Goal: Obtain resource: Download file/media

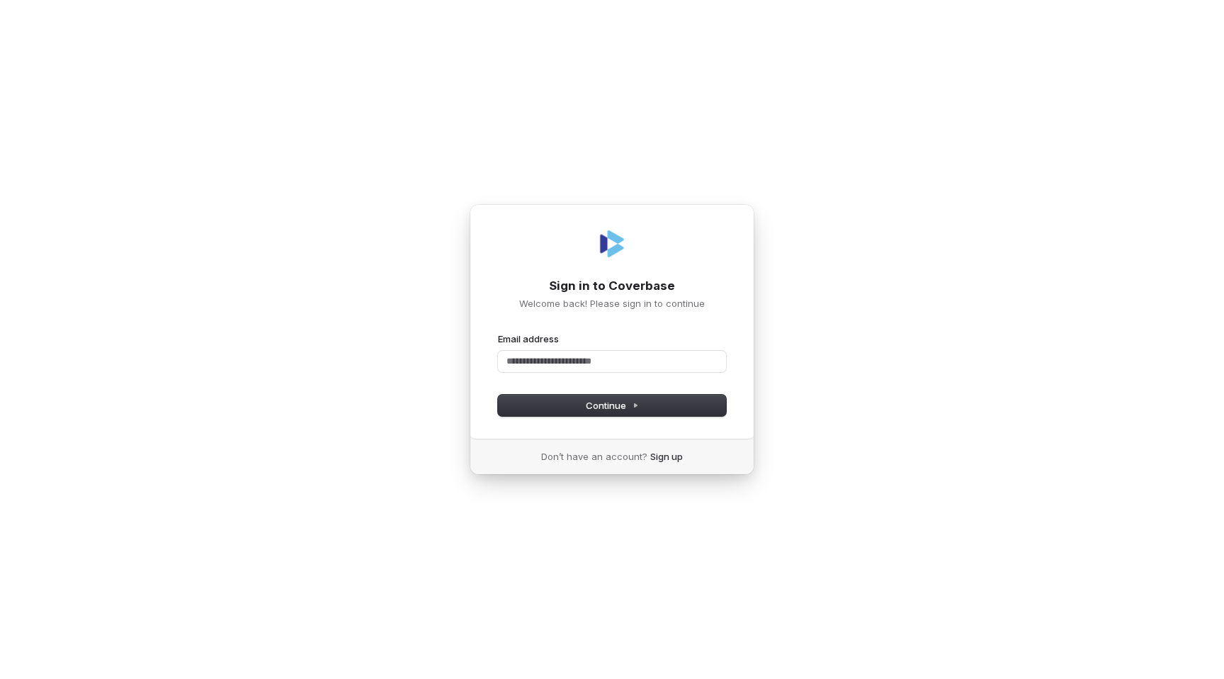
type input "*"
type input "**********"
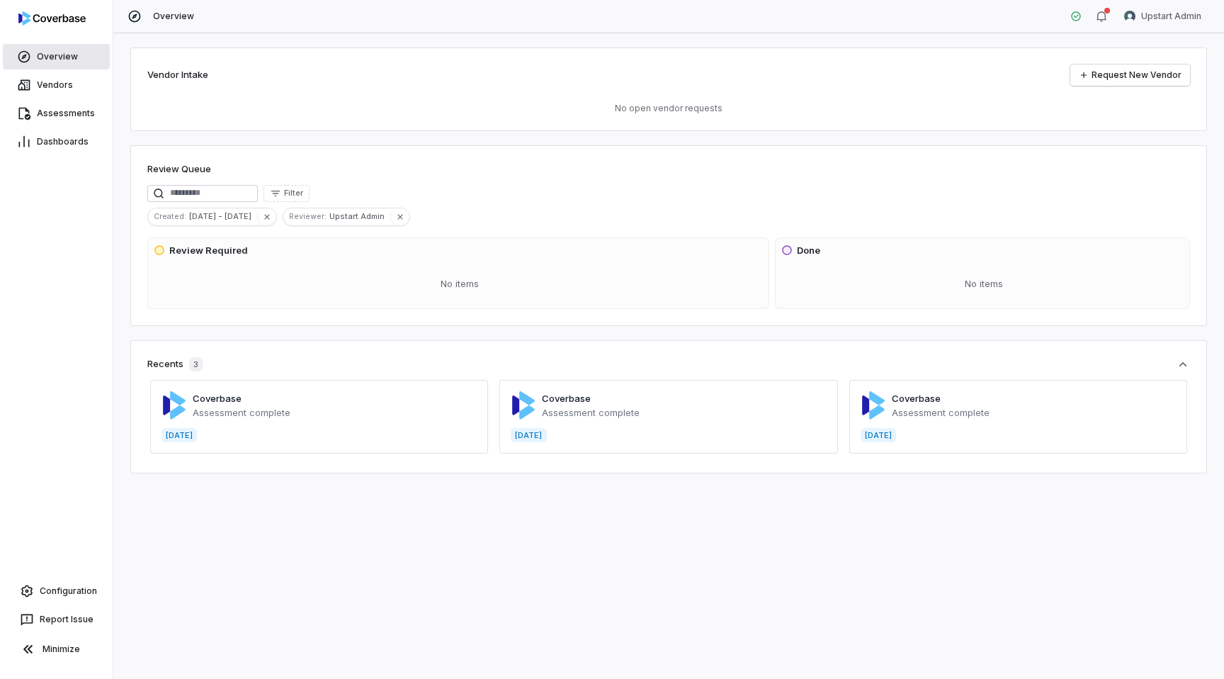
click at [64, 66] on link "Overview" at bounding box center [56, 57] width 107 height 26
click at [54, 88] on span "Vendors" at bounding box center [55, 84] width 36 height 11
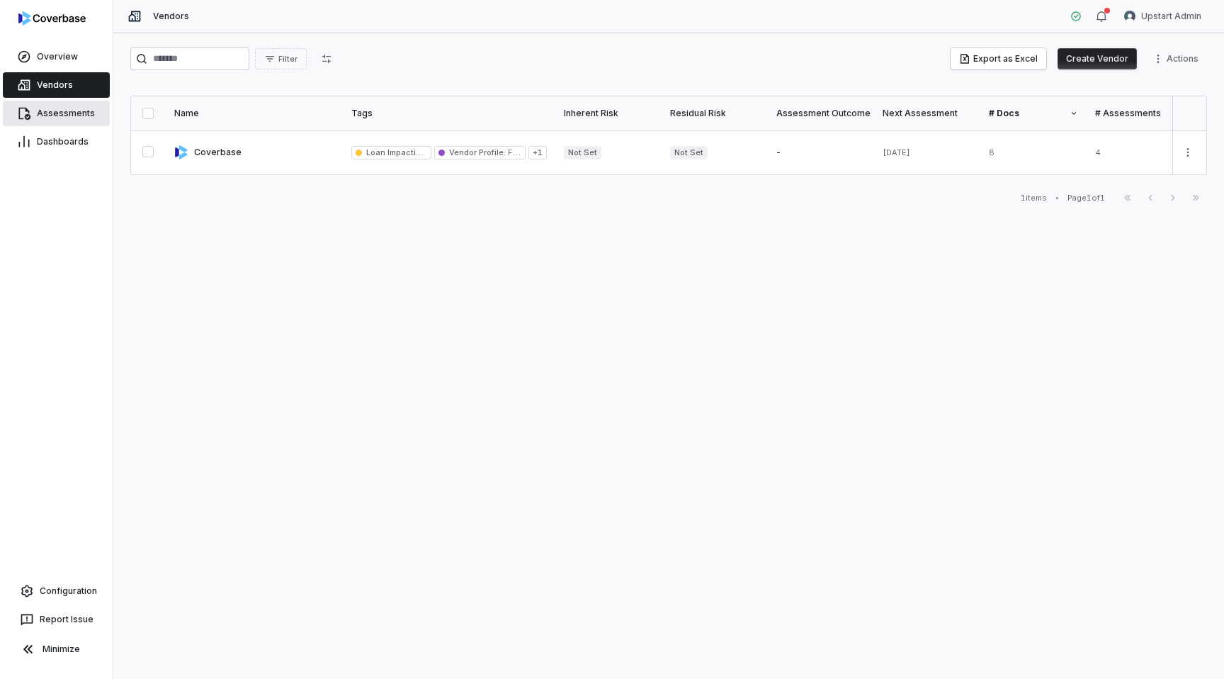
click at [56, 119] on link "Assessments" at bounding box center [56, 114] width 107 height 26
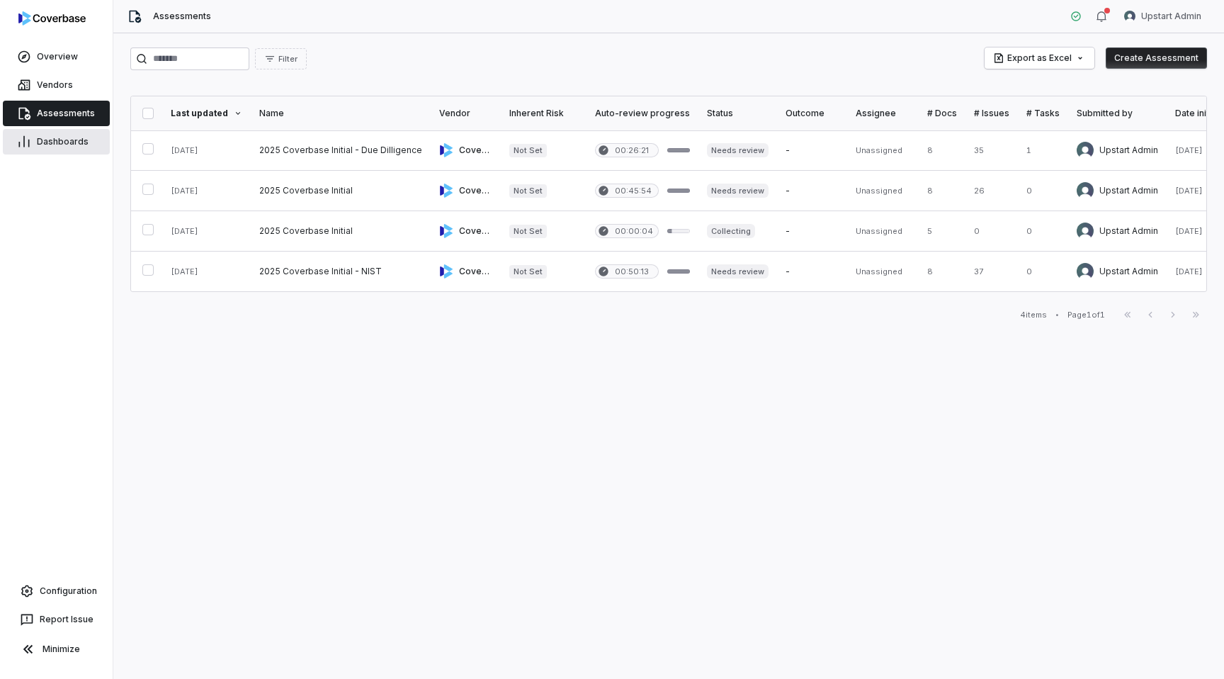
click at [59, 140] on span "Dashboards" at bounding box center [63, 141] width 52 height 11
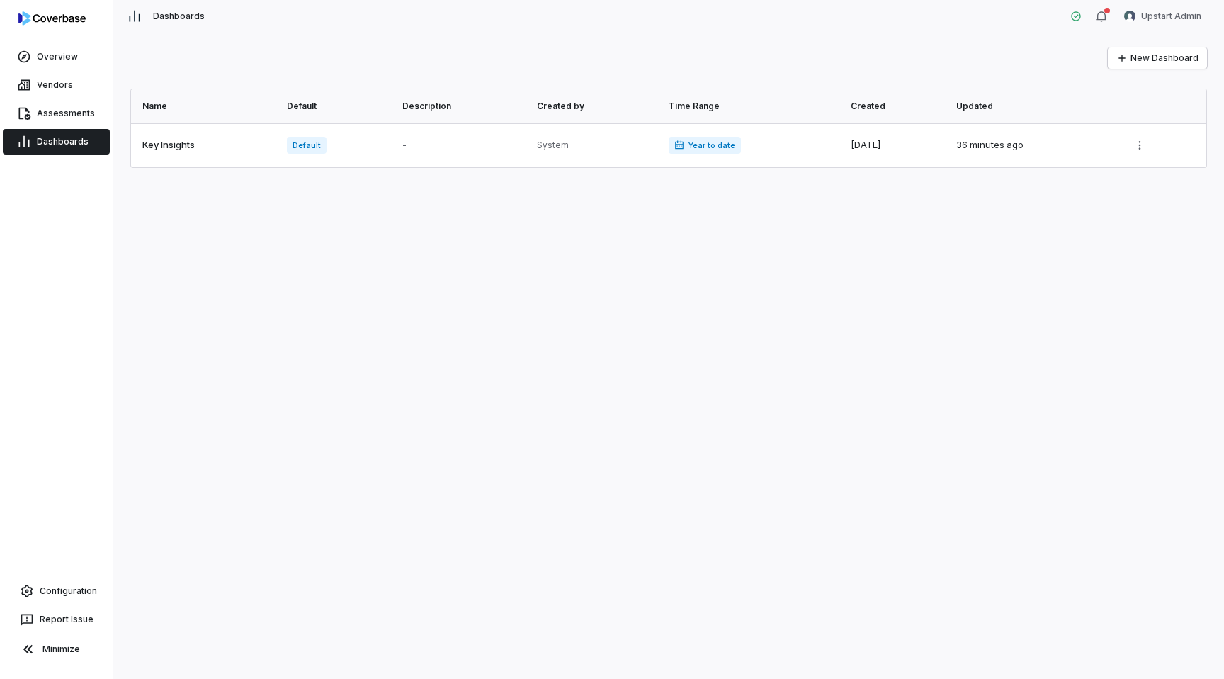
click at [67, 71] on div "Vendors" at bounding box center [56, 85] width 113 height 28
click at [60, 60] on span "Overview" at bounding box center [57, 56] width 41 height 11
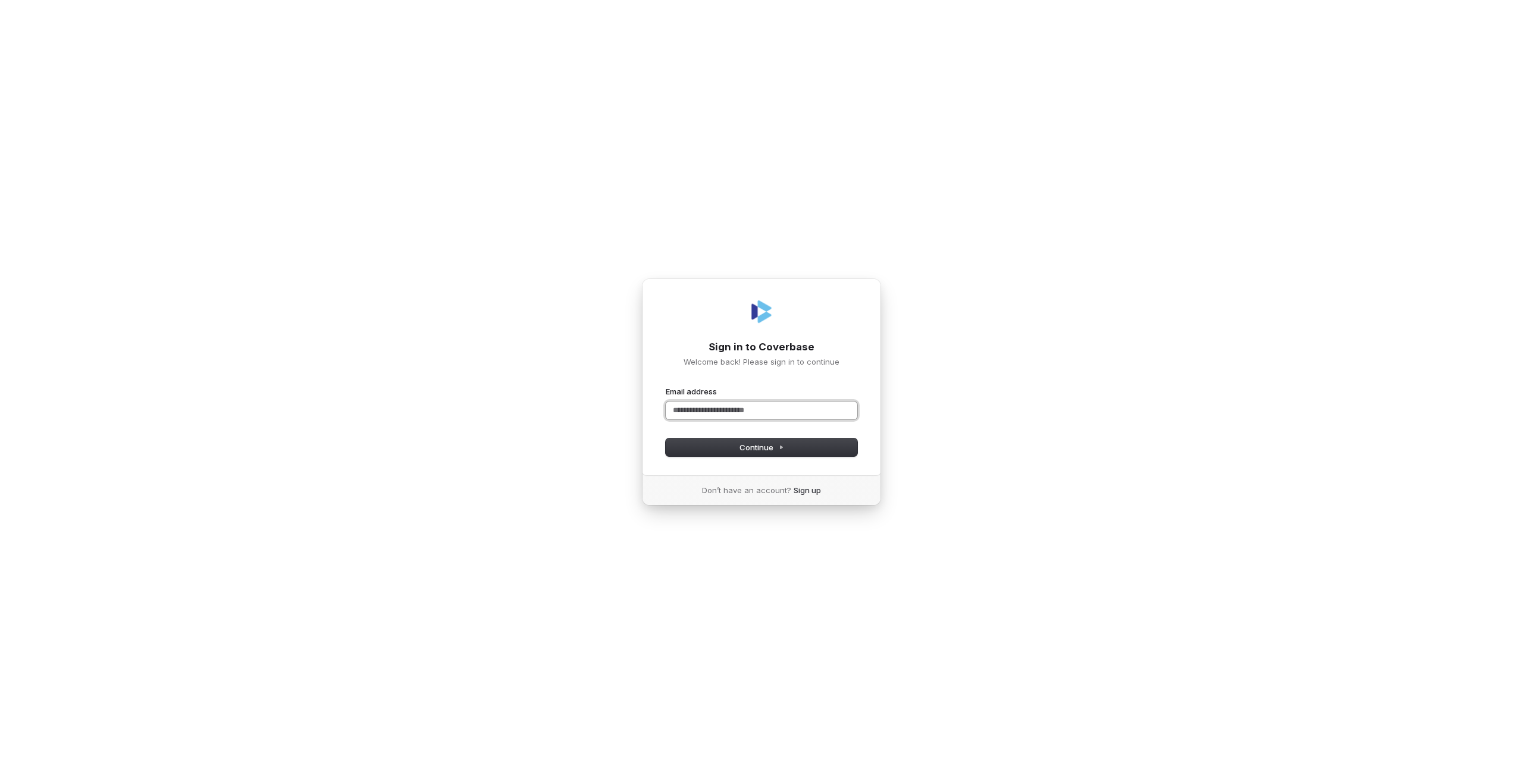
click at [687, 417] on input "Email address" at bounding box center [762, 410] width 191 height 18
type input "**********"
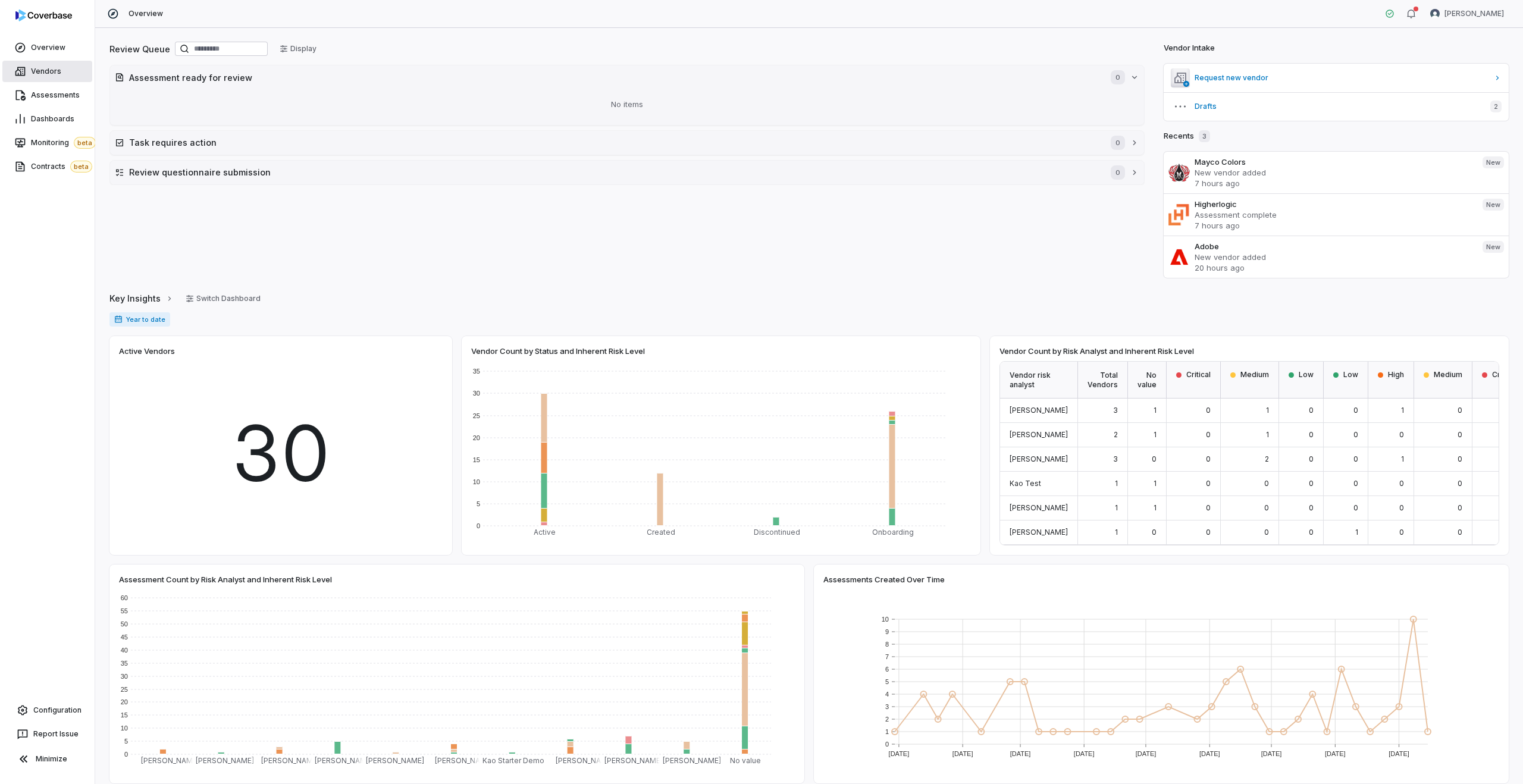
click at [43, 72] on span "Vendors" at bounding box center [46, 71] width 30 height 9
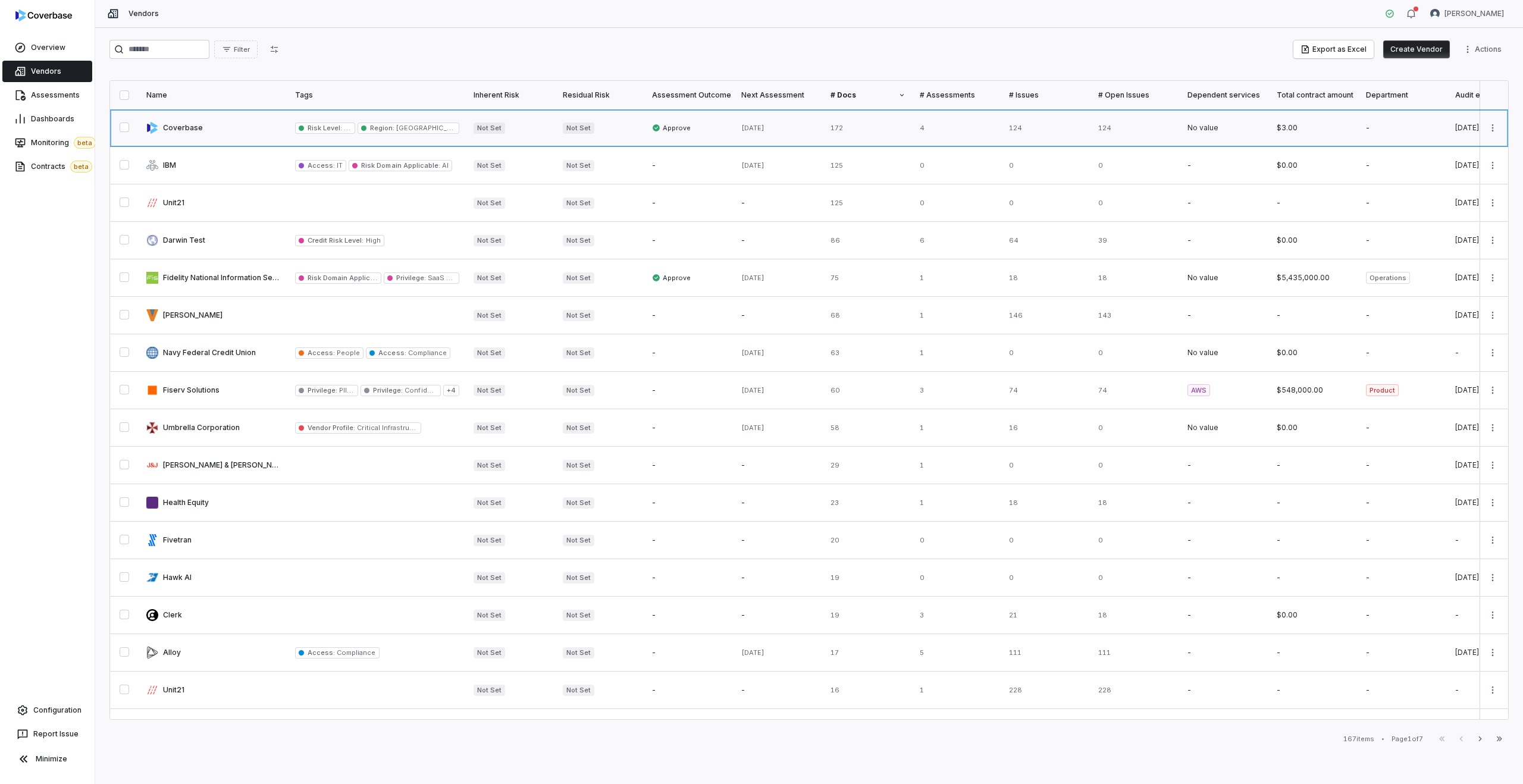
click at [219, 146] on link at bounding box center [213, 128] width 149 height 37
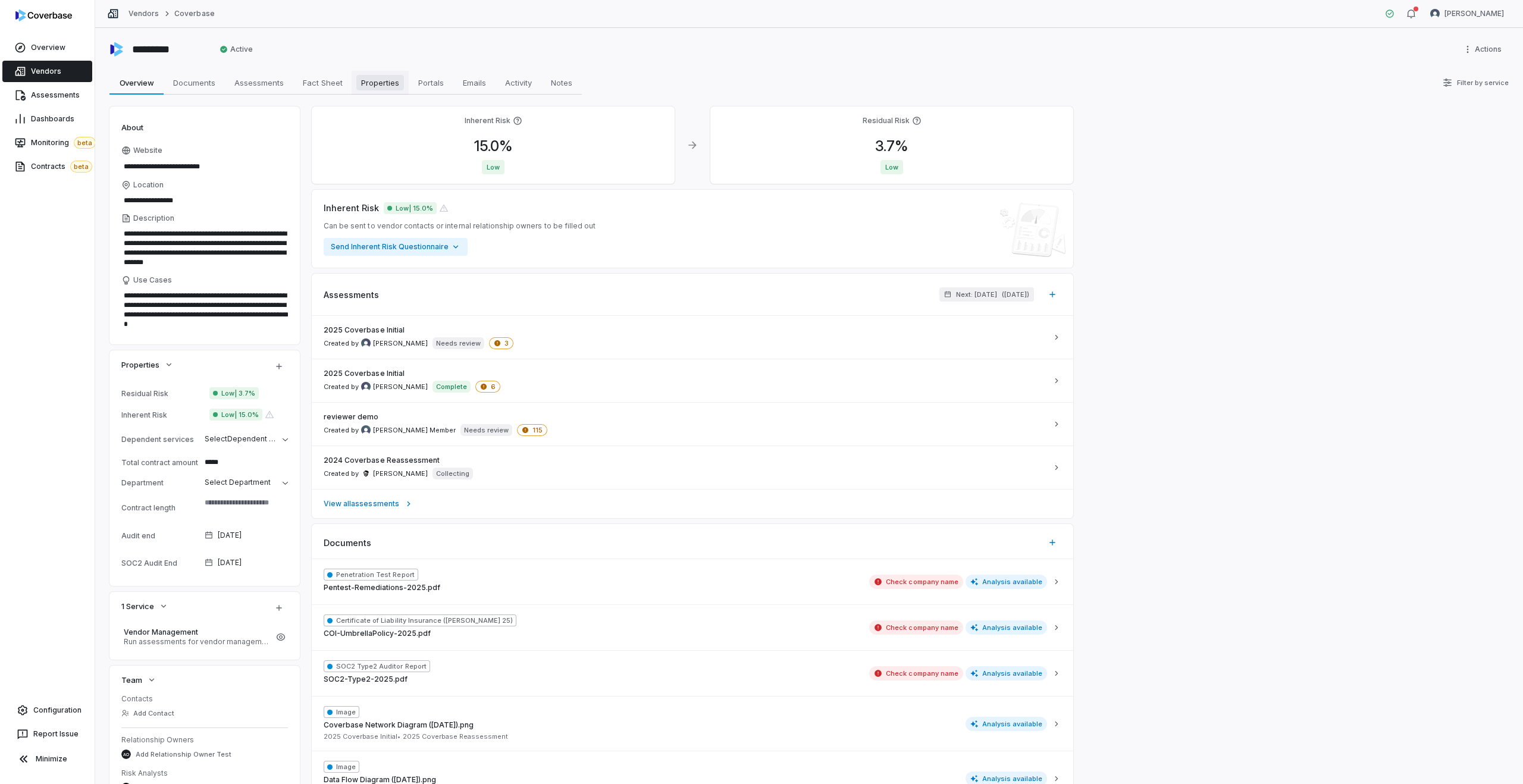
click at [389, 80] on span "Properties" at bounding box center [379, 82] width 48 height 15
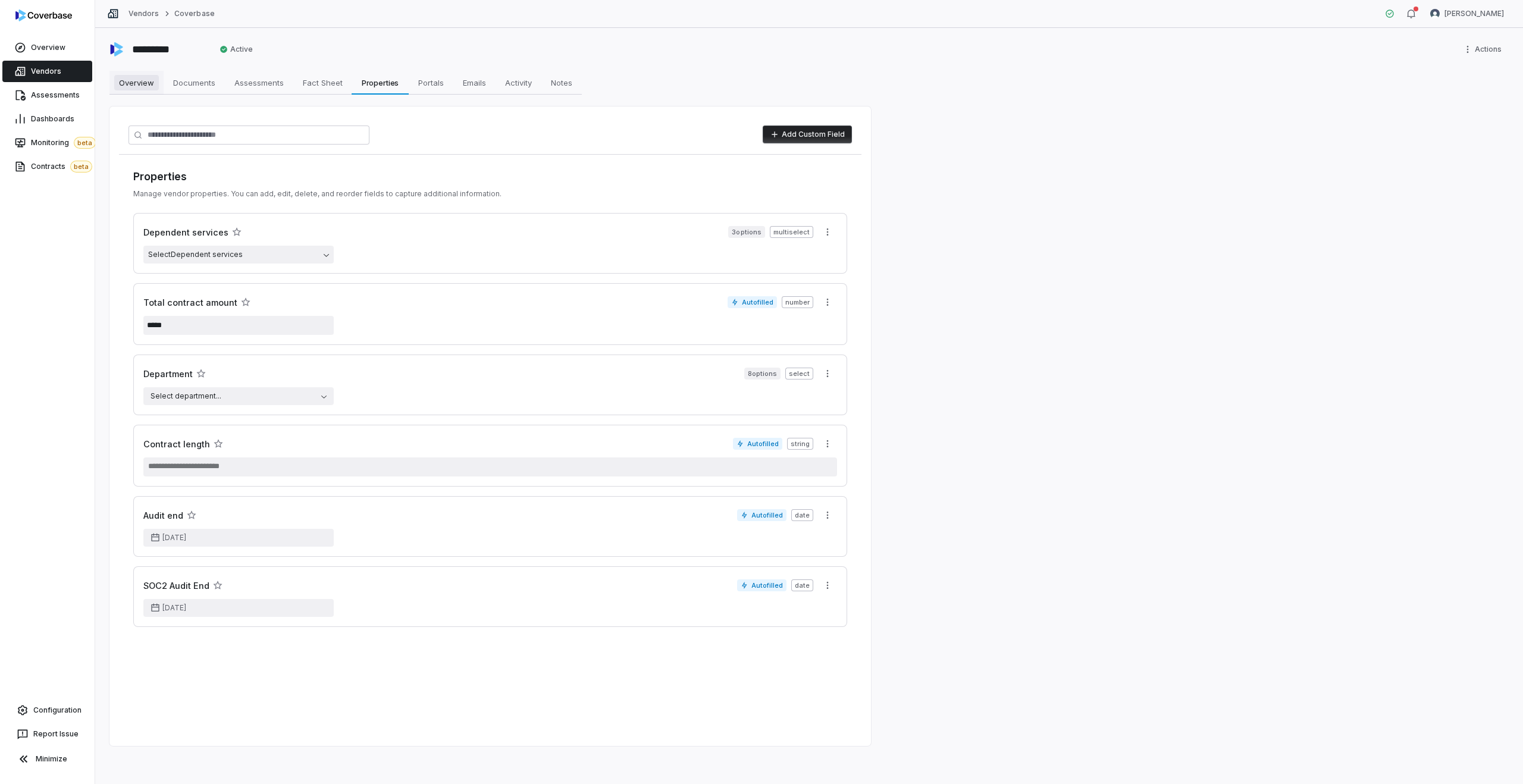
click at [120, 86] on span "Overview" at bounding box center [136, 82] width 44 height 15
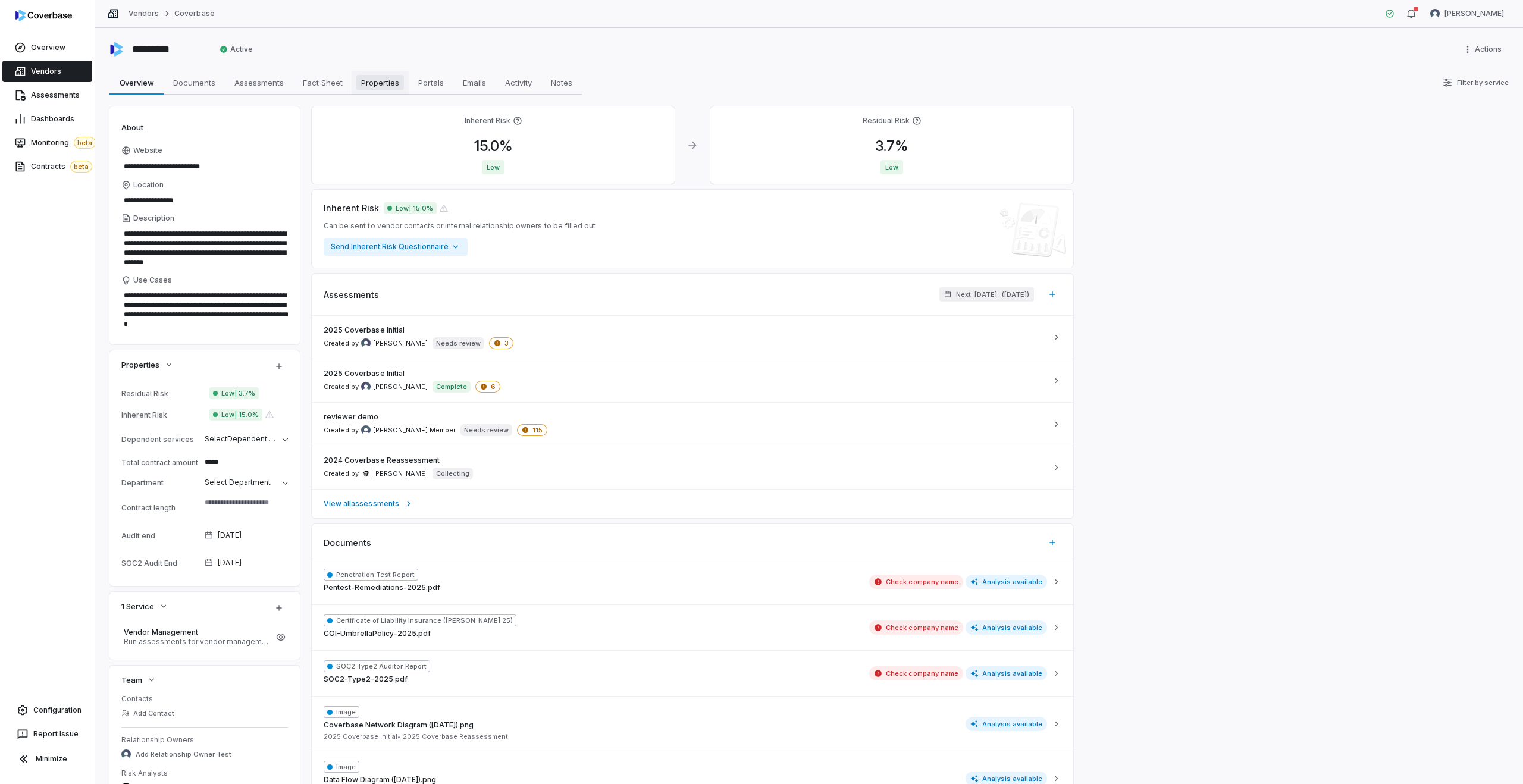
click at [373, 86] on span "Properties" at bounding box center [379, 82] width 48 height 15
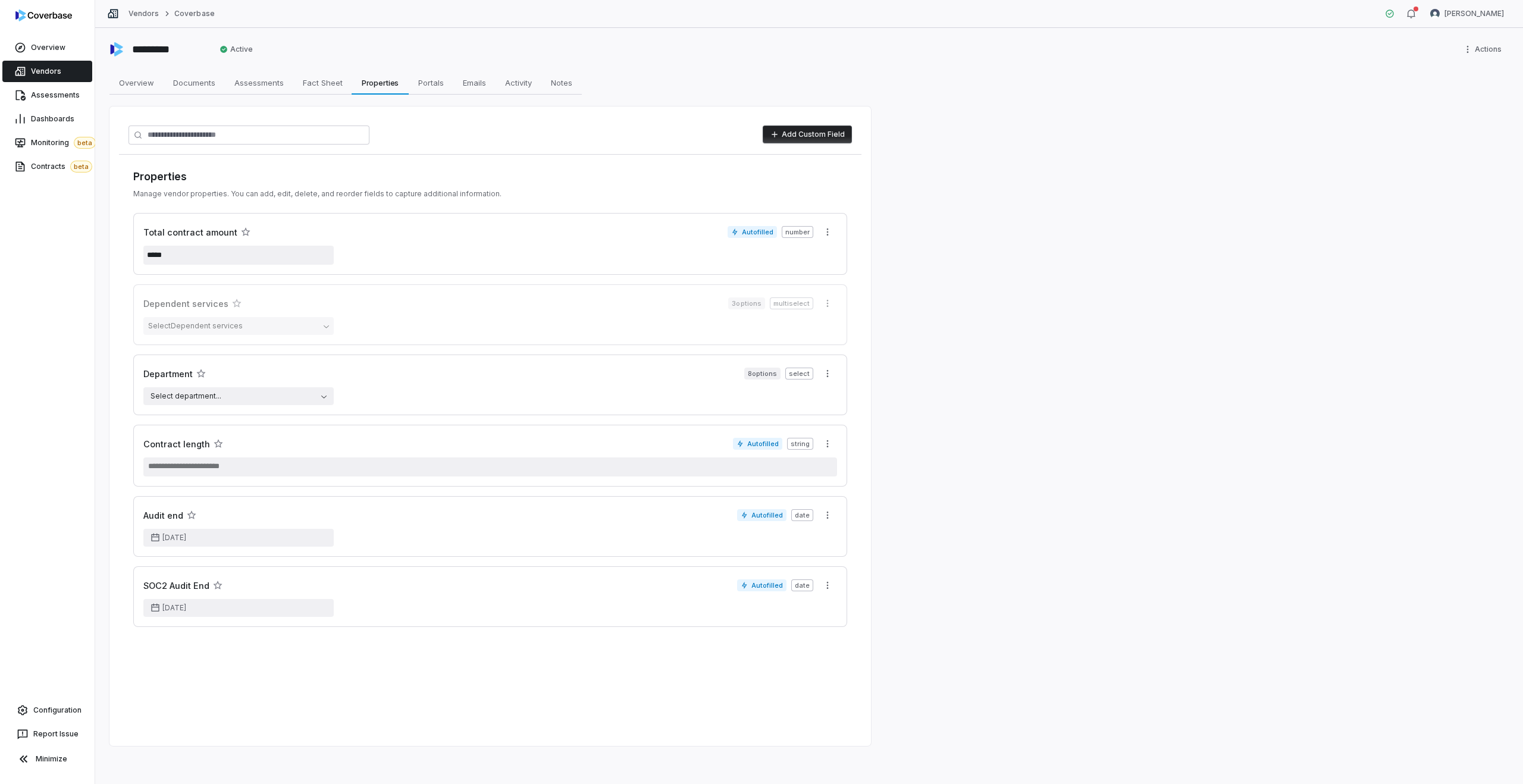
drag, startPoint x: 139, startPoint y: 219, endPoint x: 144, endPoint y: 316, distance: 97.1
click at [243, 232] on icon "button" at bounding box center [245, 232] width 9 height 9
click at [146, 83] on span "Overview" at bounding box center [136, 82] width 44 height 15
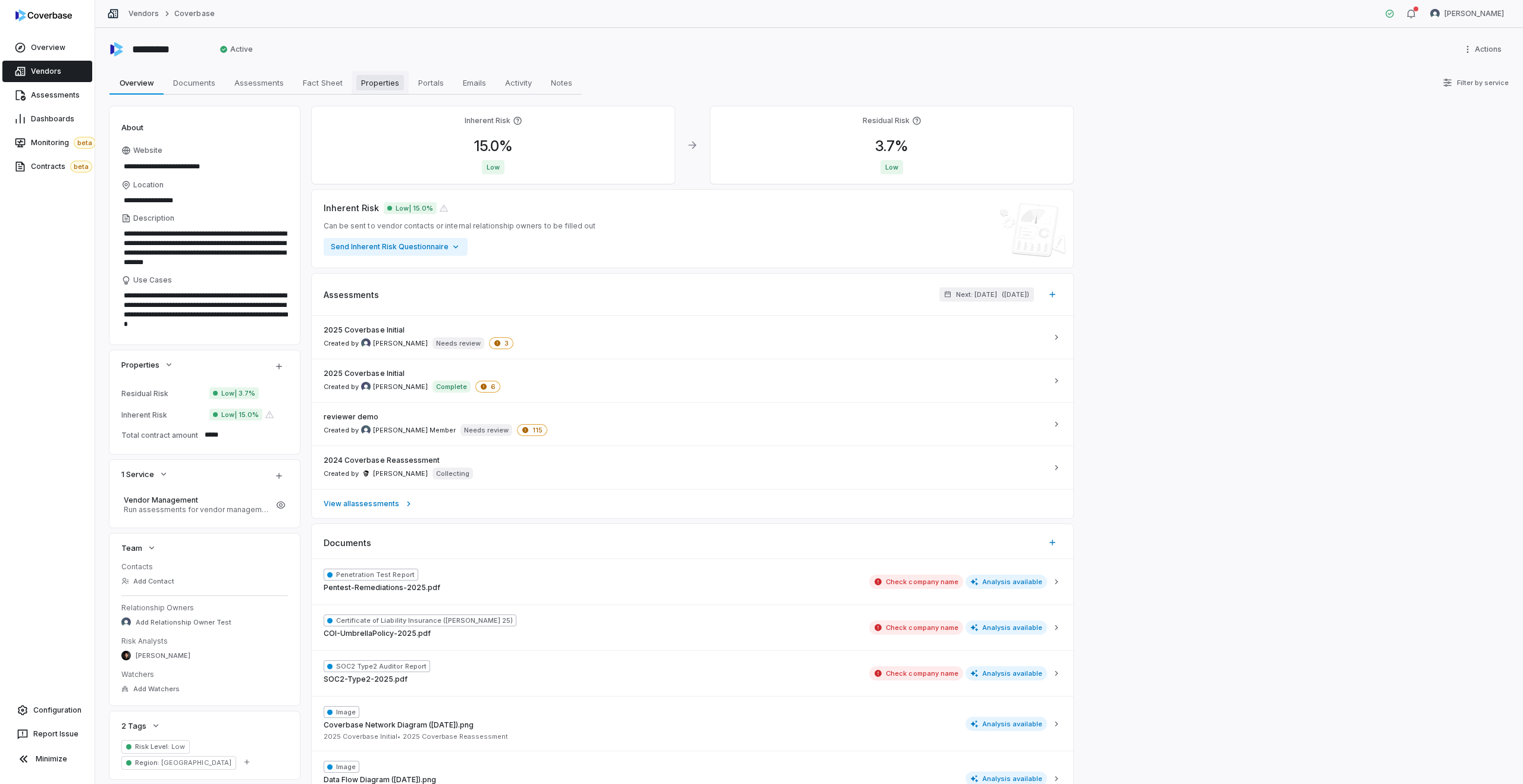
click at [374, 81] on span "Properties" at bounding box center [379, 82] width 48 height 15
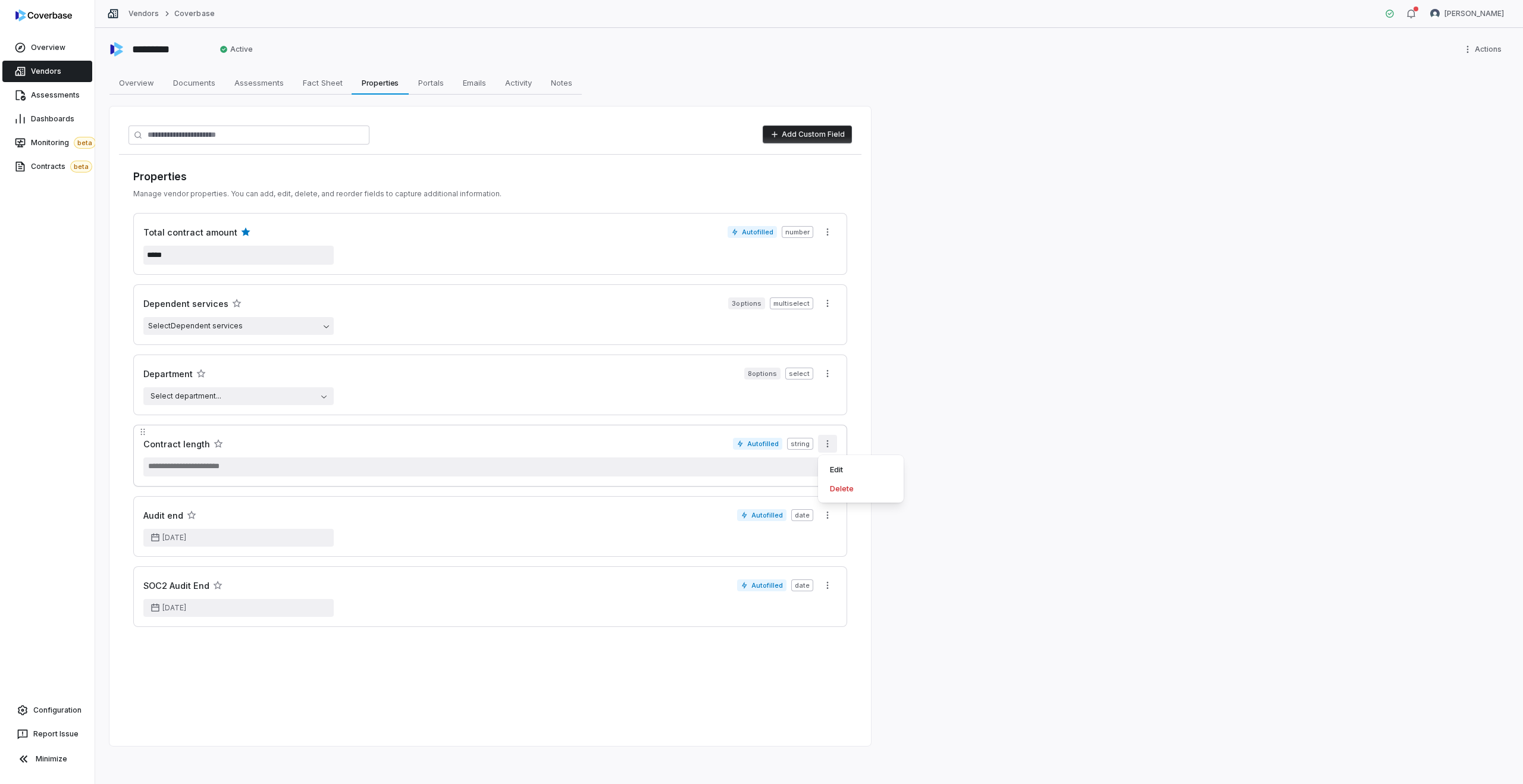
click at [824, 444] on html "Overview Vendors Assessments Dashboards Monitoring beta Contracts beta Configur…" at bounding box center [762, 392] width 1523 height 784
click at [855, 468] on div "Edit" at bounding box center [861, 469] width 76 height 19
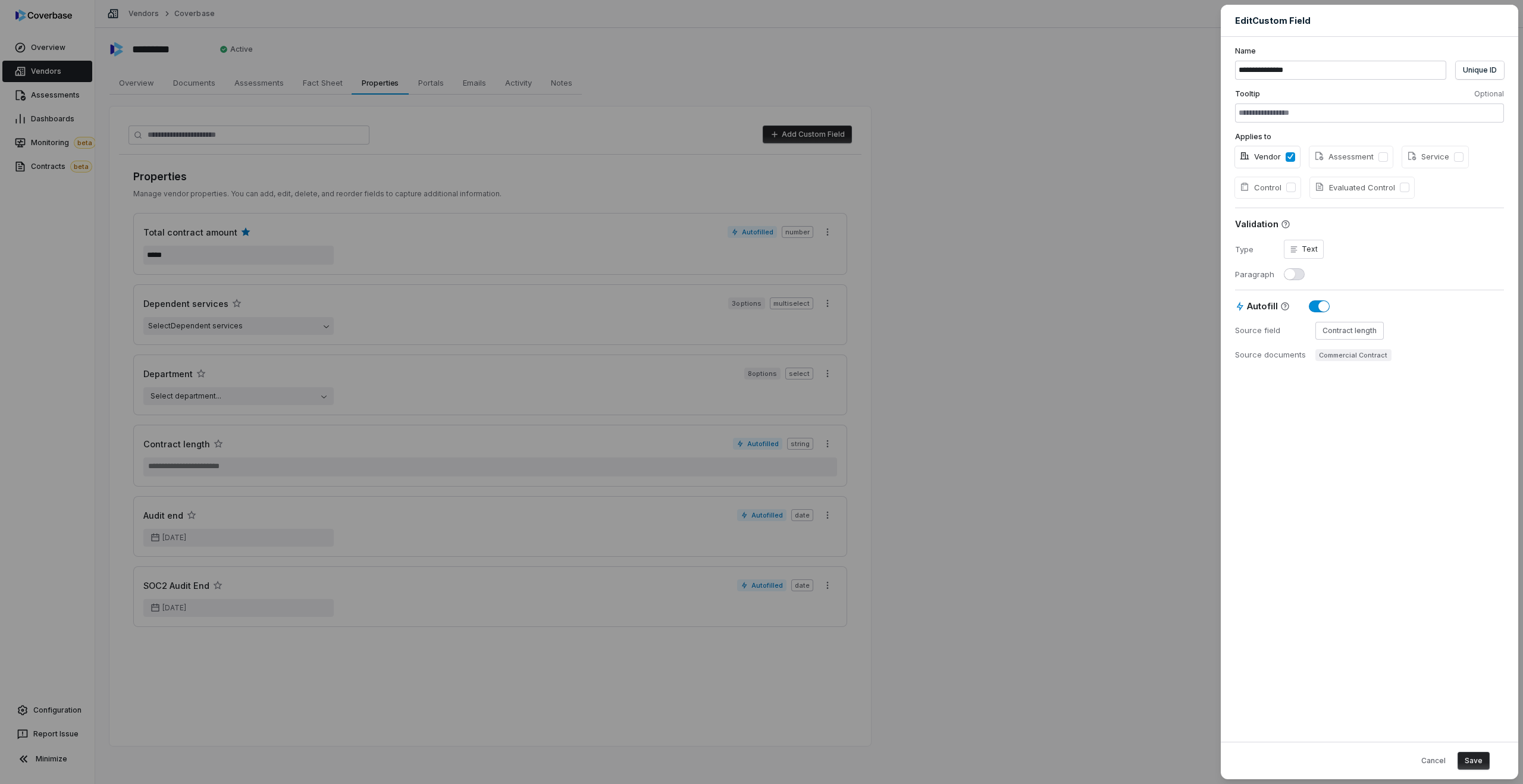
click at [1300, 266] on dl "Type Text Paragraph" at bounding box center [1369, 260] width 269 height 40
click at [1295, 273] on button "button" at bounding box center [1294, 274] width 21 height 12
click at [1469, 760] on button "Save" at bounding box center [1473, 760] width 32 height 18
click at [1473, 765] on button "Save" at bounding box center [1473, 760] width 32 height 18
type textarea "*"
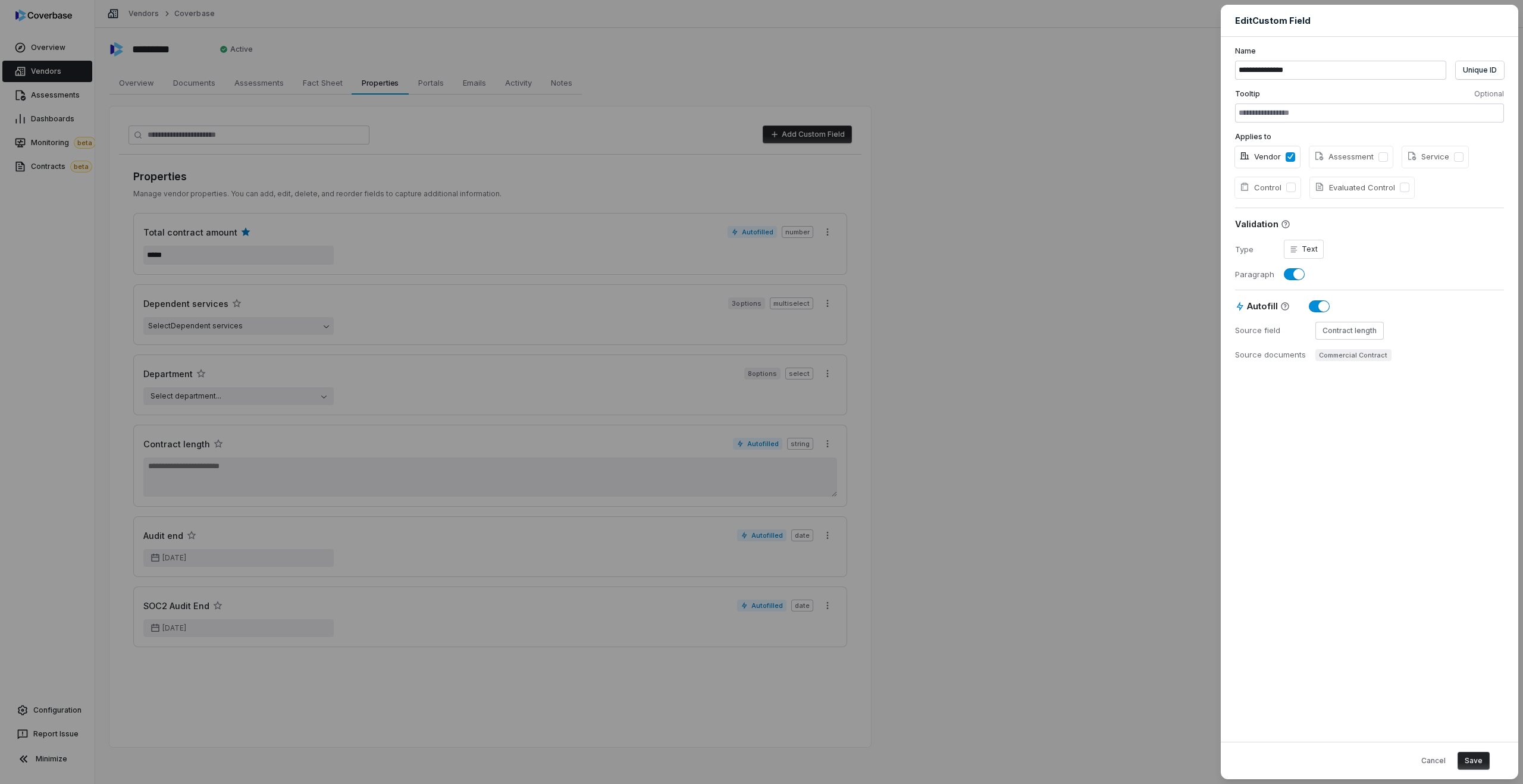
click at [848, 468] on div "**********" at bounding box center [762, 392] width 1523 height 784
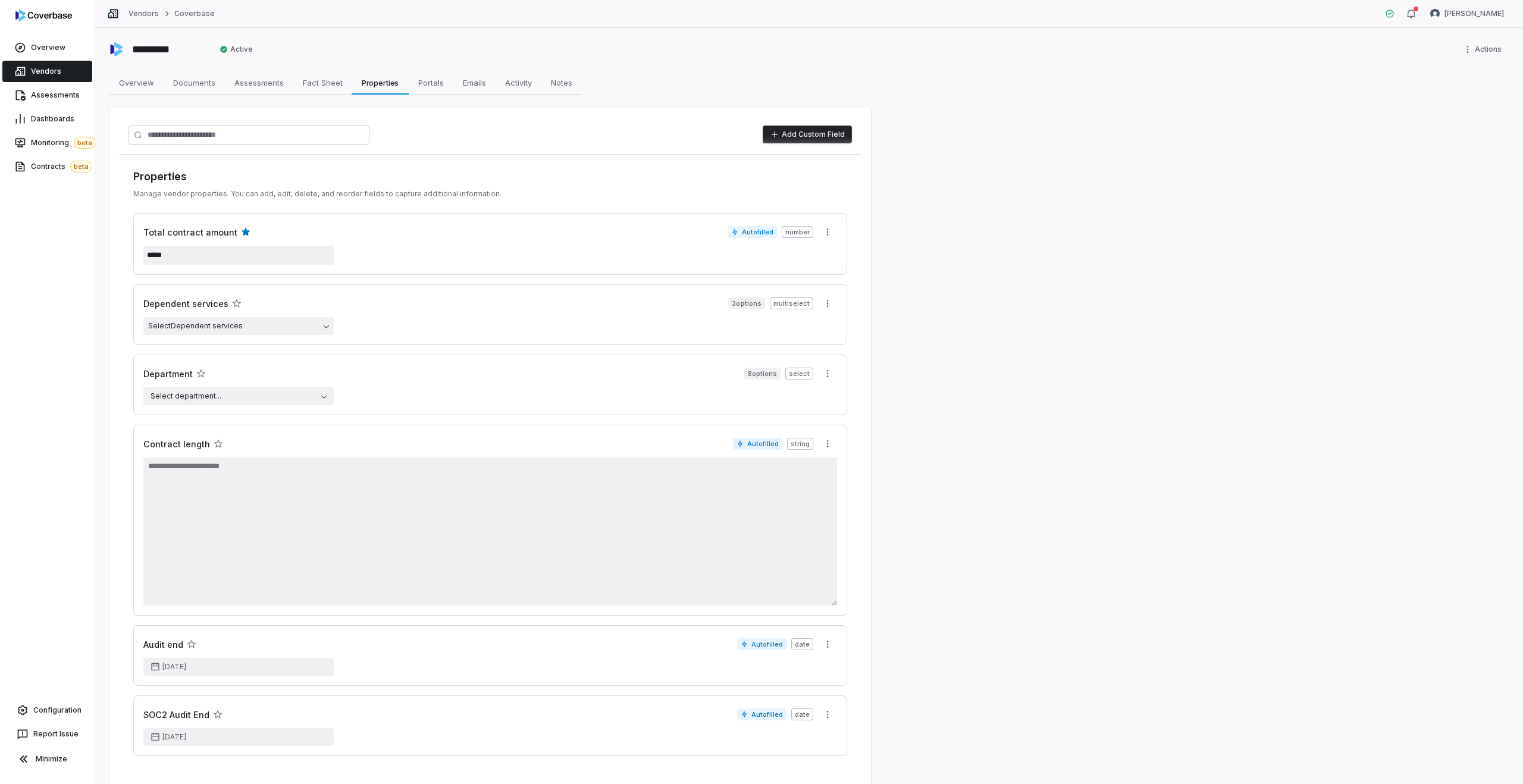
drag, startPoint x: 834, startPoint y: 495, endPoint x: 853, endPoint y: 621, distance: 127.4
click at [853, 621] on div "Properties Manage vendor properties. You can add, edit, delete, and reorder fie…" at bounding box center [490, 462] width 742 height 615
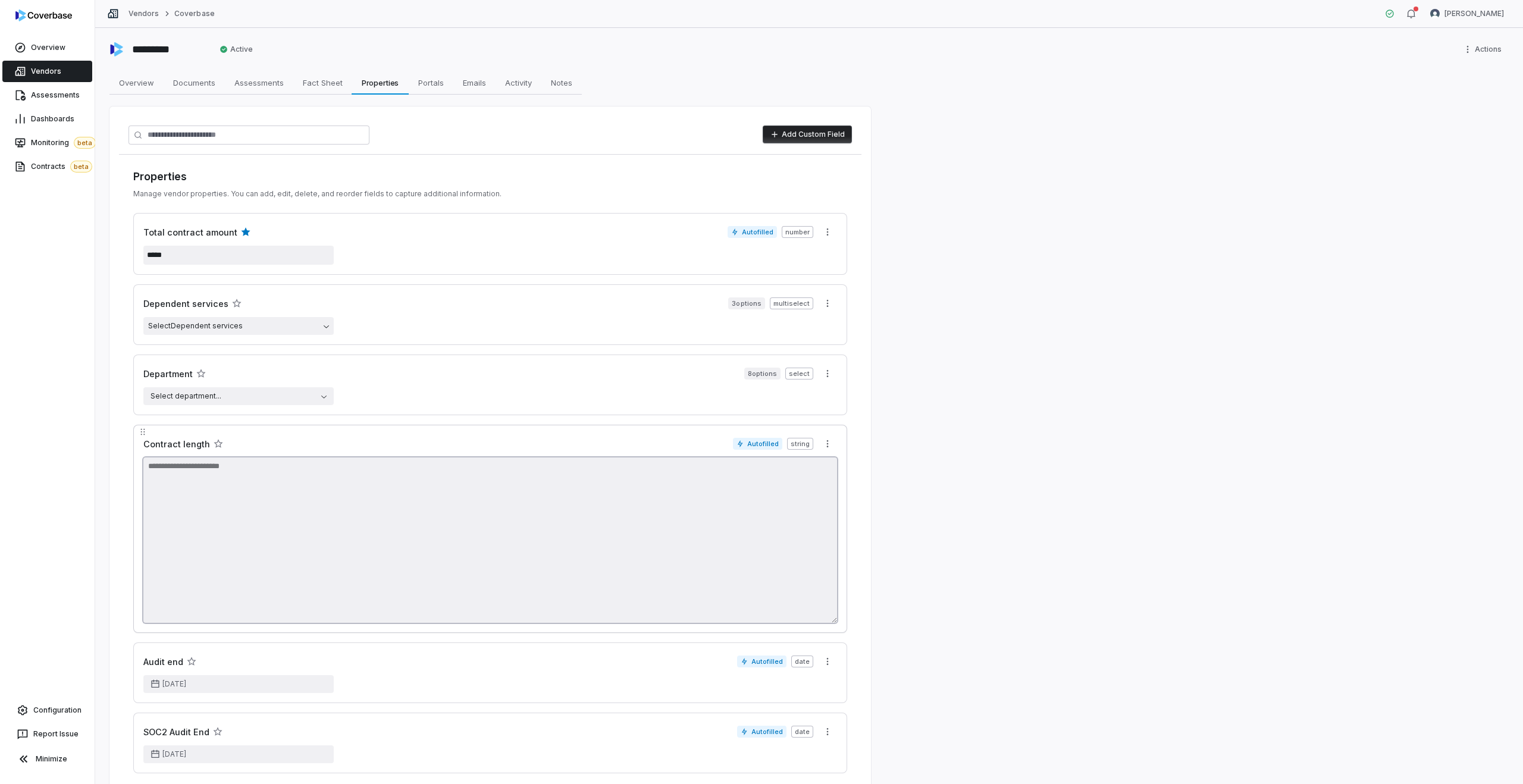
click at [661, 583] on textarea at bounding box center [490, 540] width 693 height 165
click at [423, 444] on div "Contract length" at bounding box center [438, 444] width 589 height 13
click at [39, 91] on span "Assessments" at bounding box center [55, 95] width 49 height 9
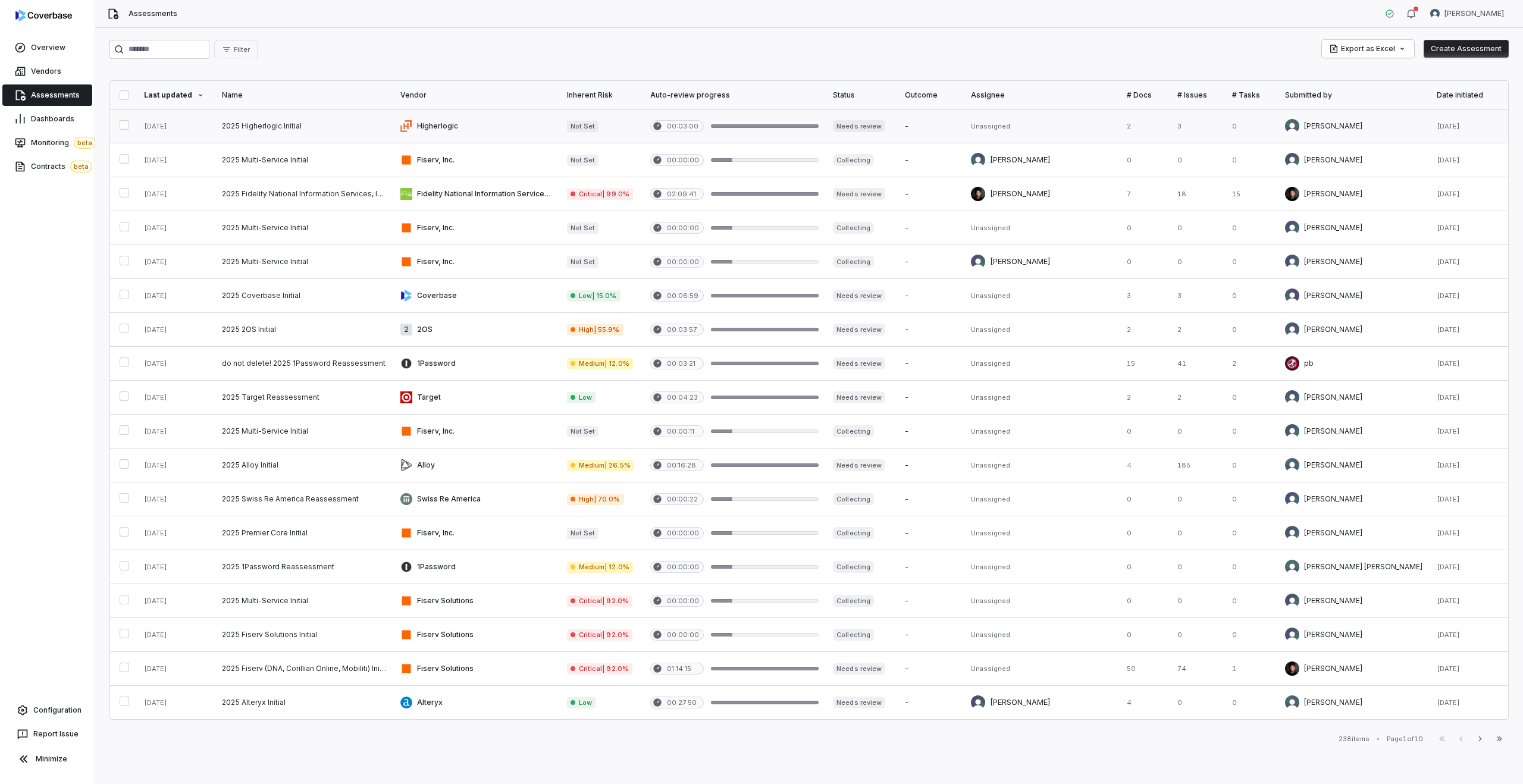
click at [364, 125] on link at bounding box center [304, 126] width 179 height 34
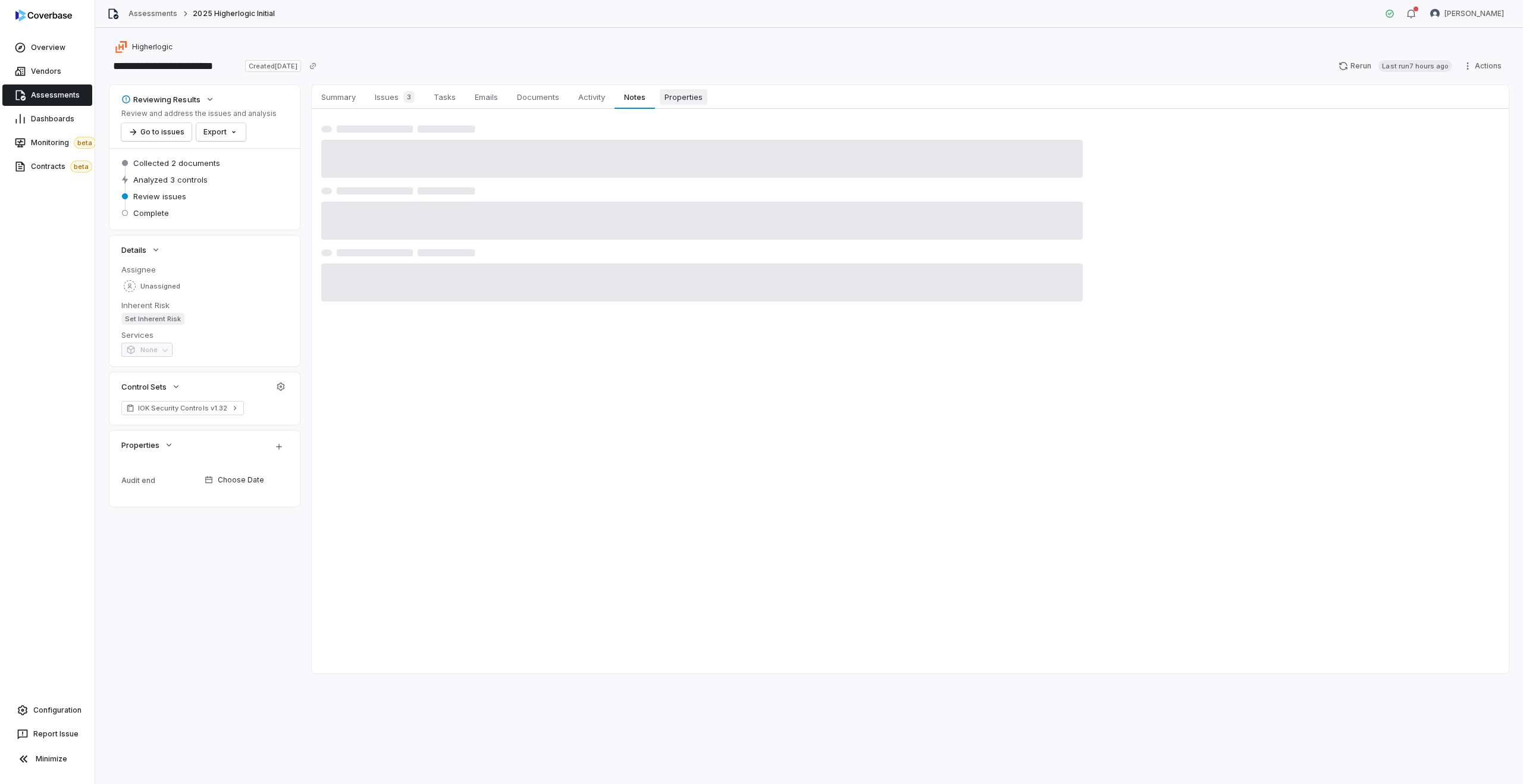
click at [687, 99] on span "Properties" at bounding box center [683, 97] width 48 height 15
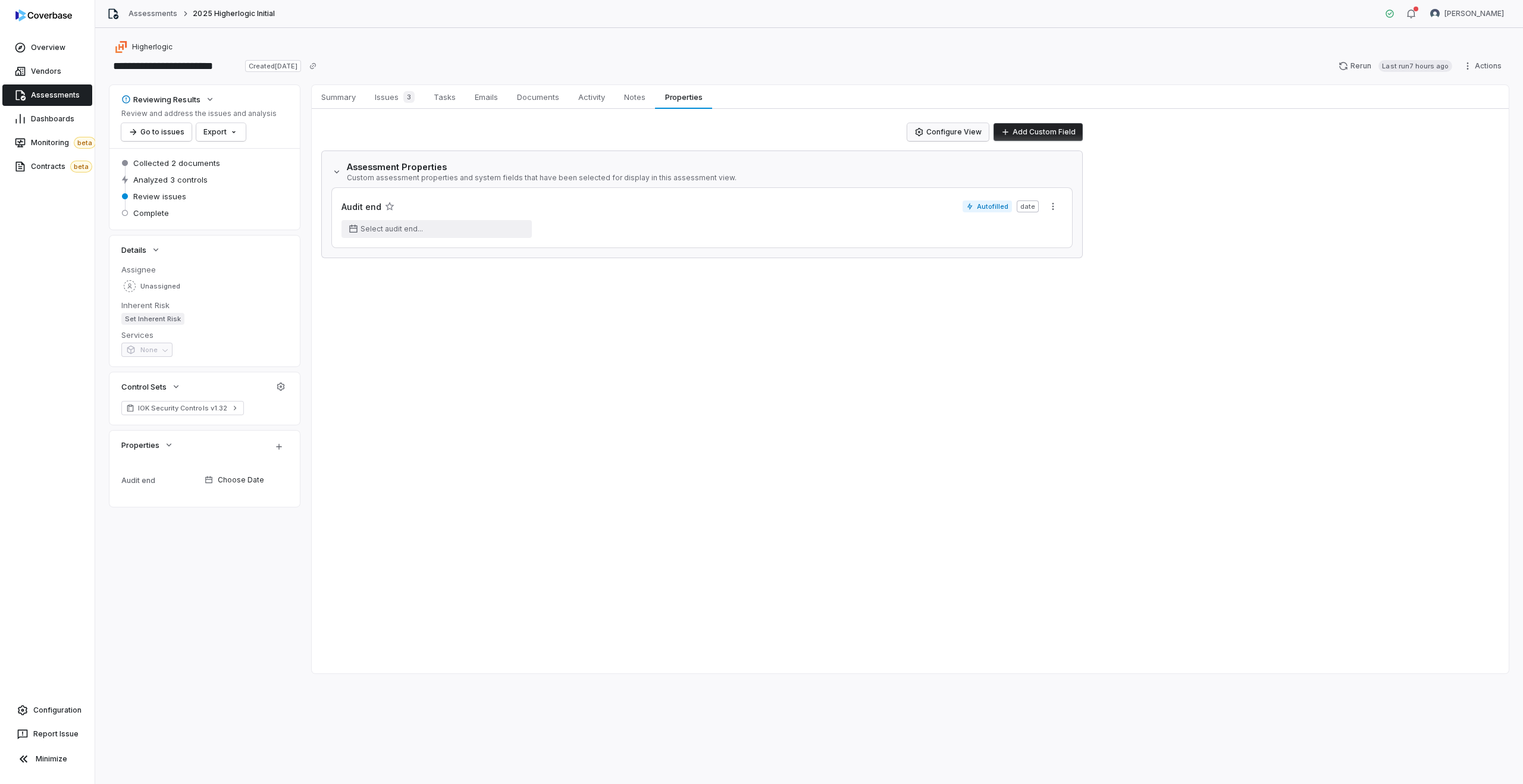
click at [956, 134] on button "Configure View" at bounding box center [948, 132] width 81 height 18
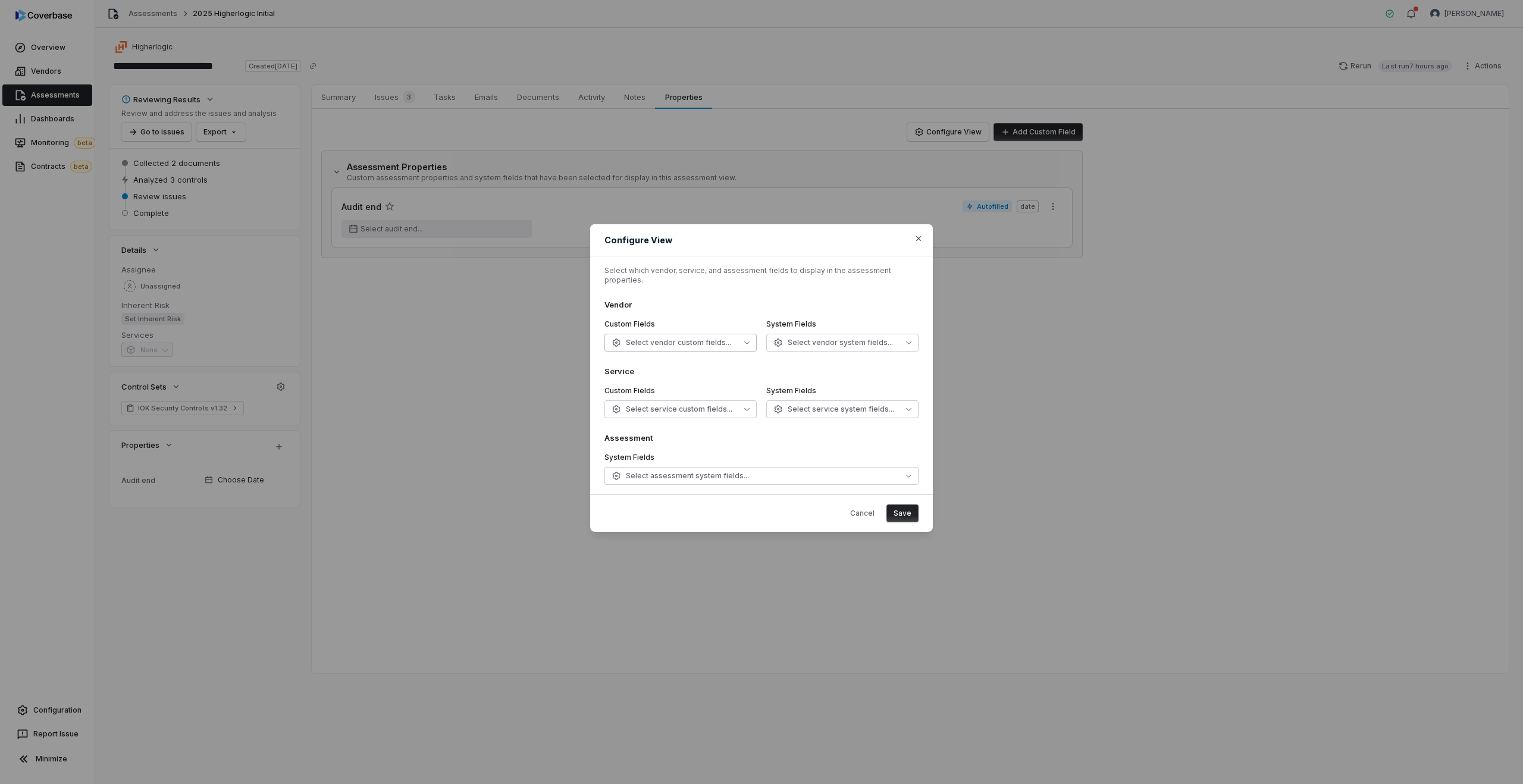
click at [662, 334] on button "Select vendor custom fields..." at bounding box center [680, 342] width 152 height 18
click at [660, 313] on div "Vendor Custom Fields Select vendor custom fields... System Fields Select vendor…" at bounding box center [762, 325] width 314 height 52
click at [648, 338] on span "Select vendor custom fields..." at bounding box center [671, 342] width 119 height 9
click at [656, 436] on div "Department" at bounding box center [681, 431] width 143 height 19
click at [649, 463] on div "SOC2 Audit End" at bounding box center [681, 468] width 143 height 19
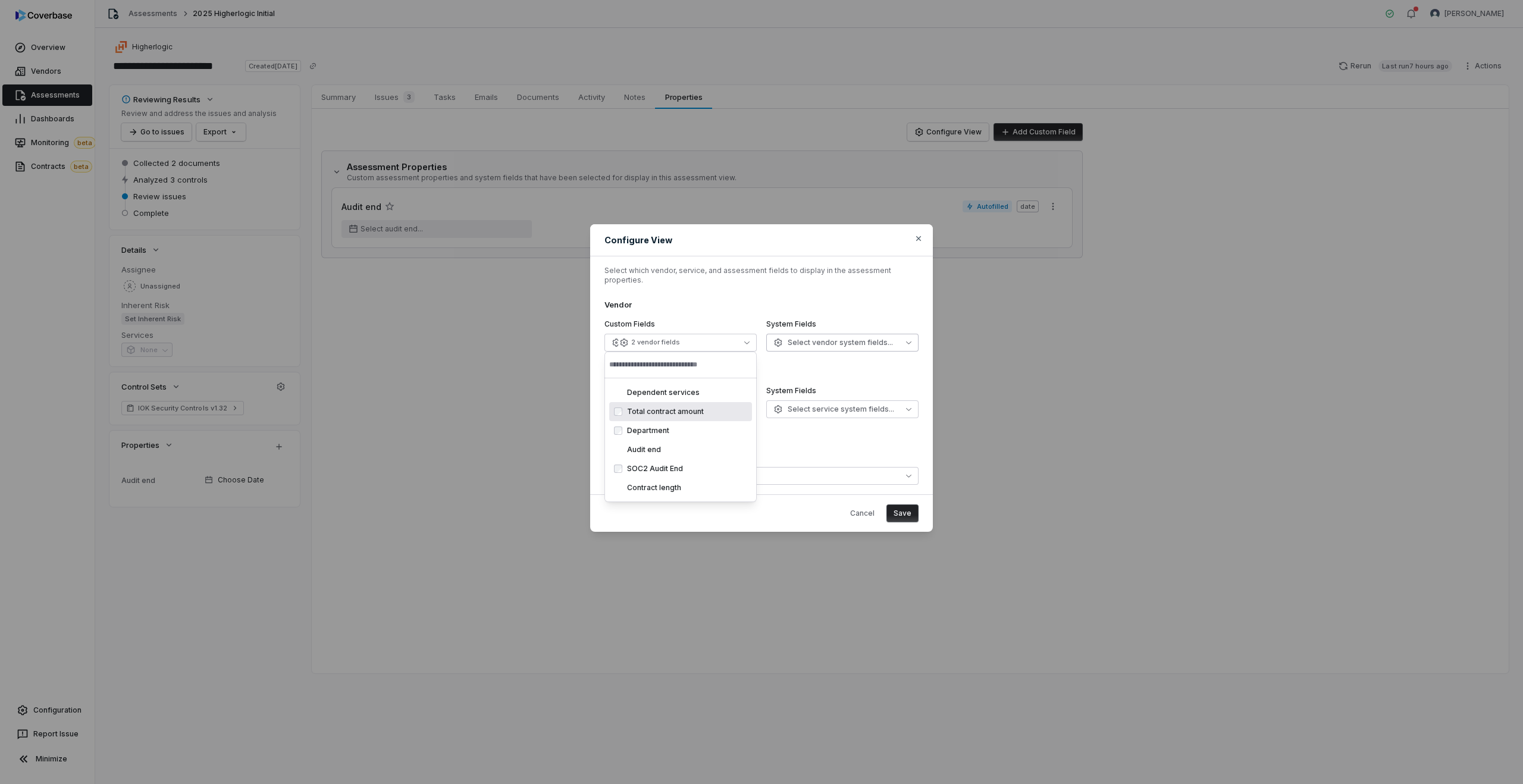
click at [841, 337] on span "Select vendor system fields..." at bounding box center [833, 342] width 119 height 9
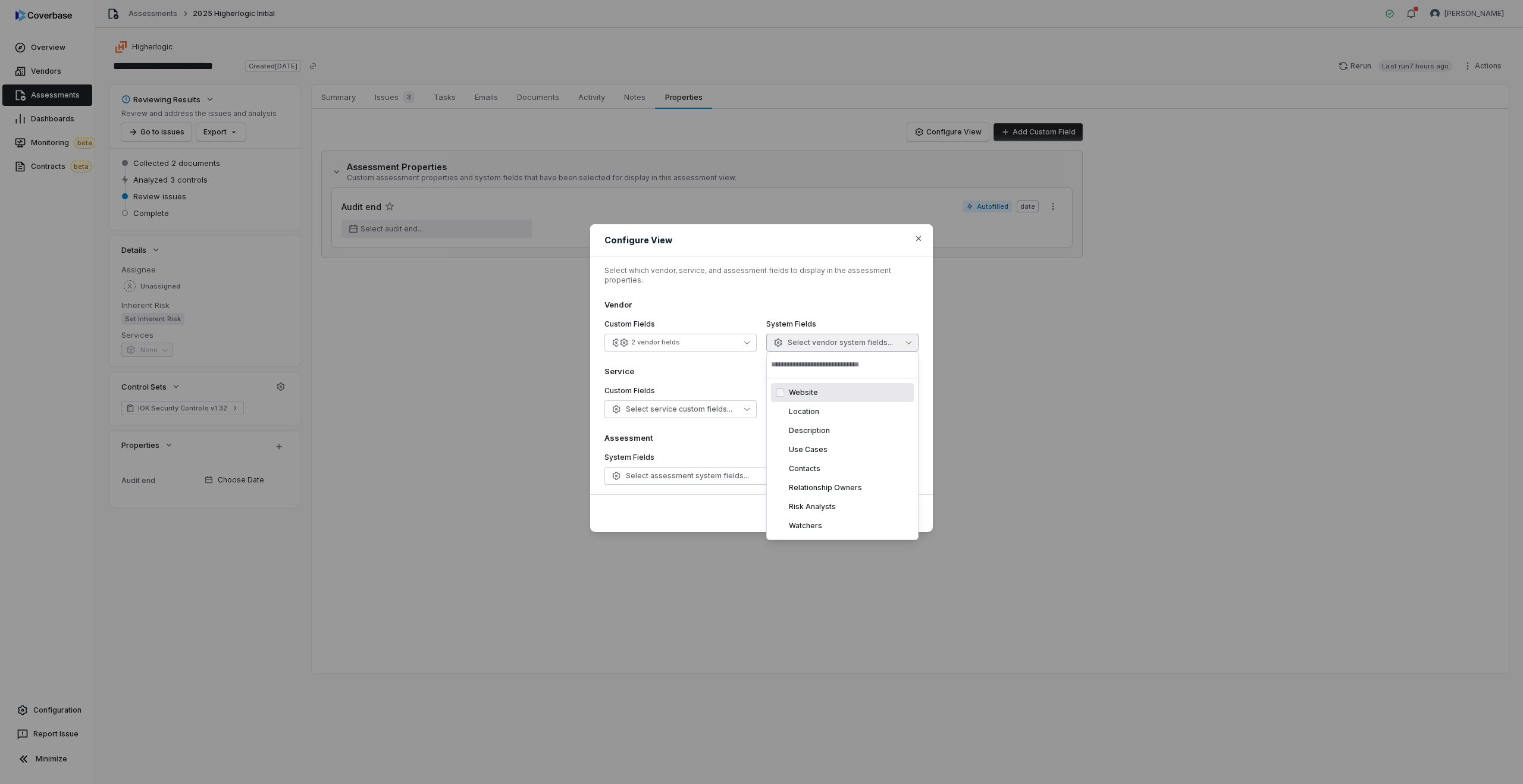
click at [803, 397] on div "Website" at bounding box center [849, 392] width 120 height 9
click at [801, 430] on div "Description" at bounding box center [849, 430] width 120 height 9
click at [804, 311] on div "Vendor Custom Fields 2 vendor fields System Fields 2 vendor fields" at bounding box center [762, 325] width 314 height 52
click at [814, 345] on button "2 vendor fields" at bounding box center [842, 342] width 152 height 18
click at [713, 510] on div "Cancel Save" at bounding box center [762, 513] width 314 height 18
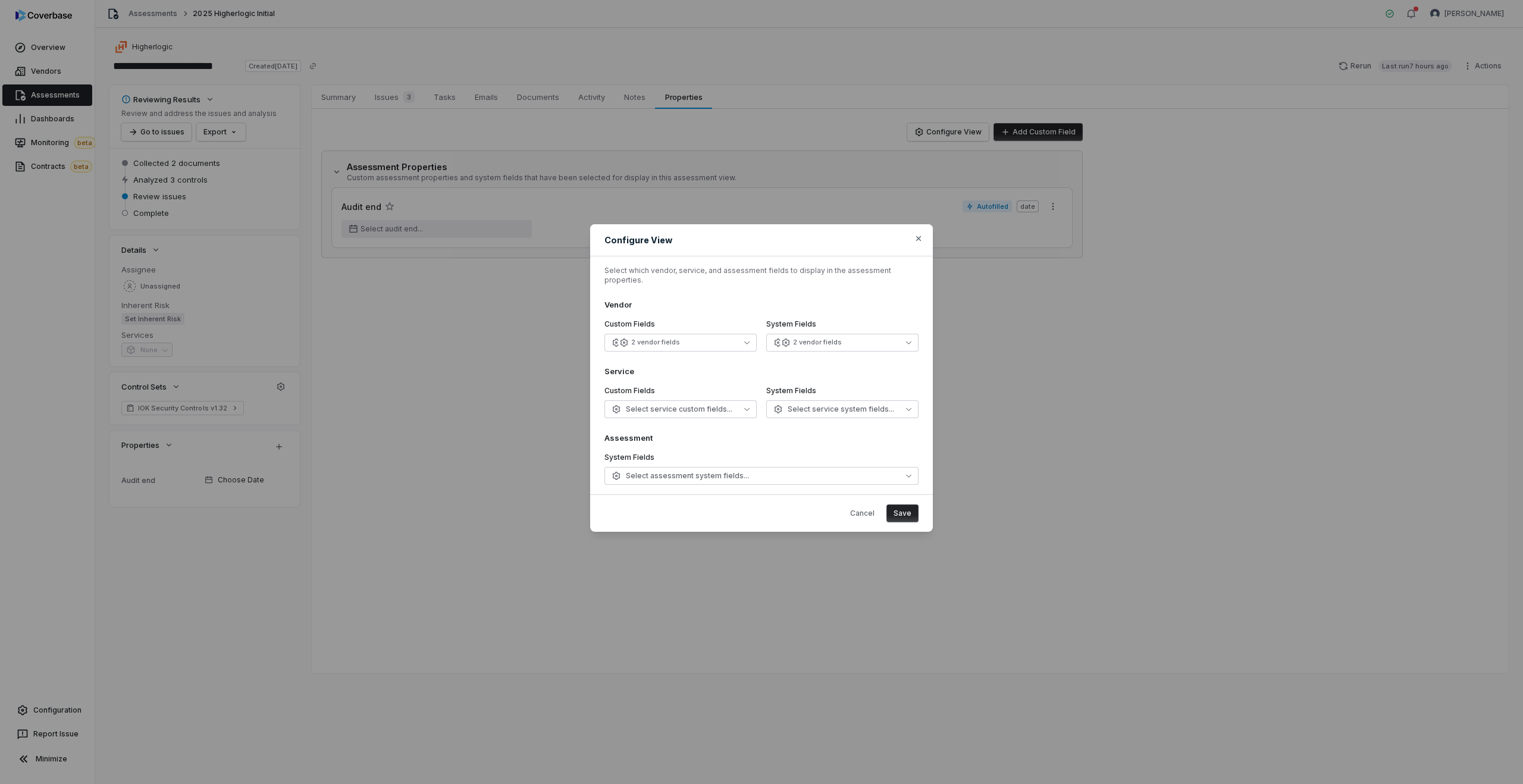
click at [902, 507] on button "Save" at bounding box center [903, 513] width 32 height 18
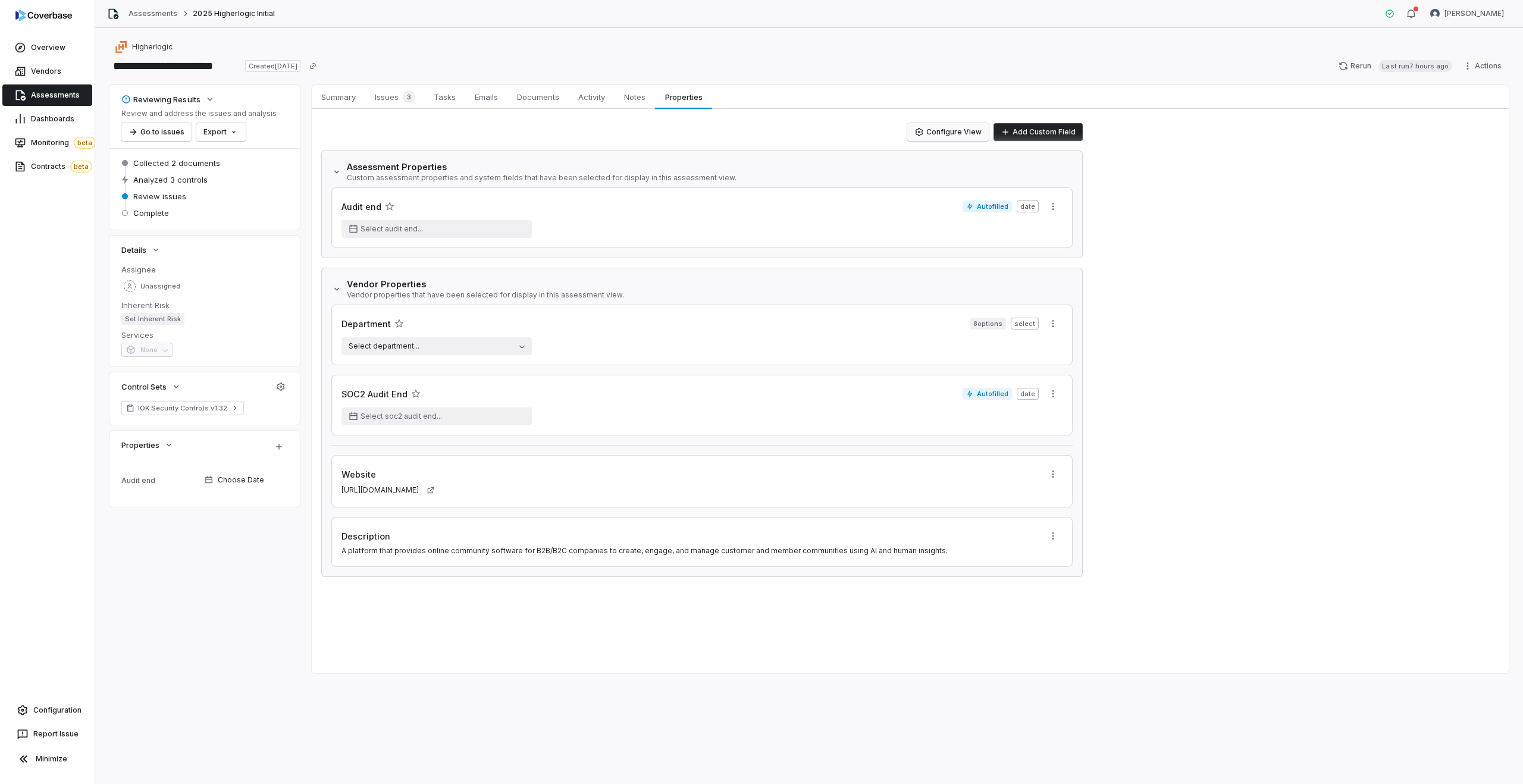
click at [955, 128] on button "Configure View" at bounding box center [948, 132] width 81 height 18
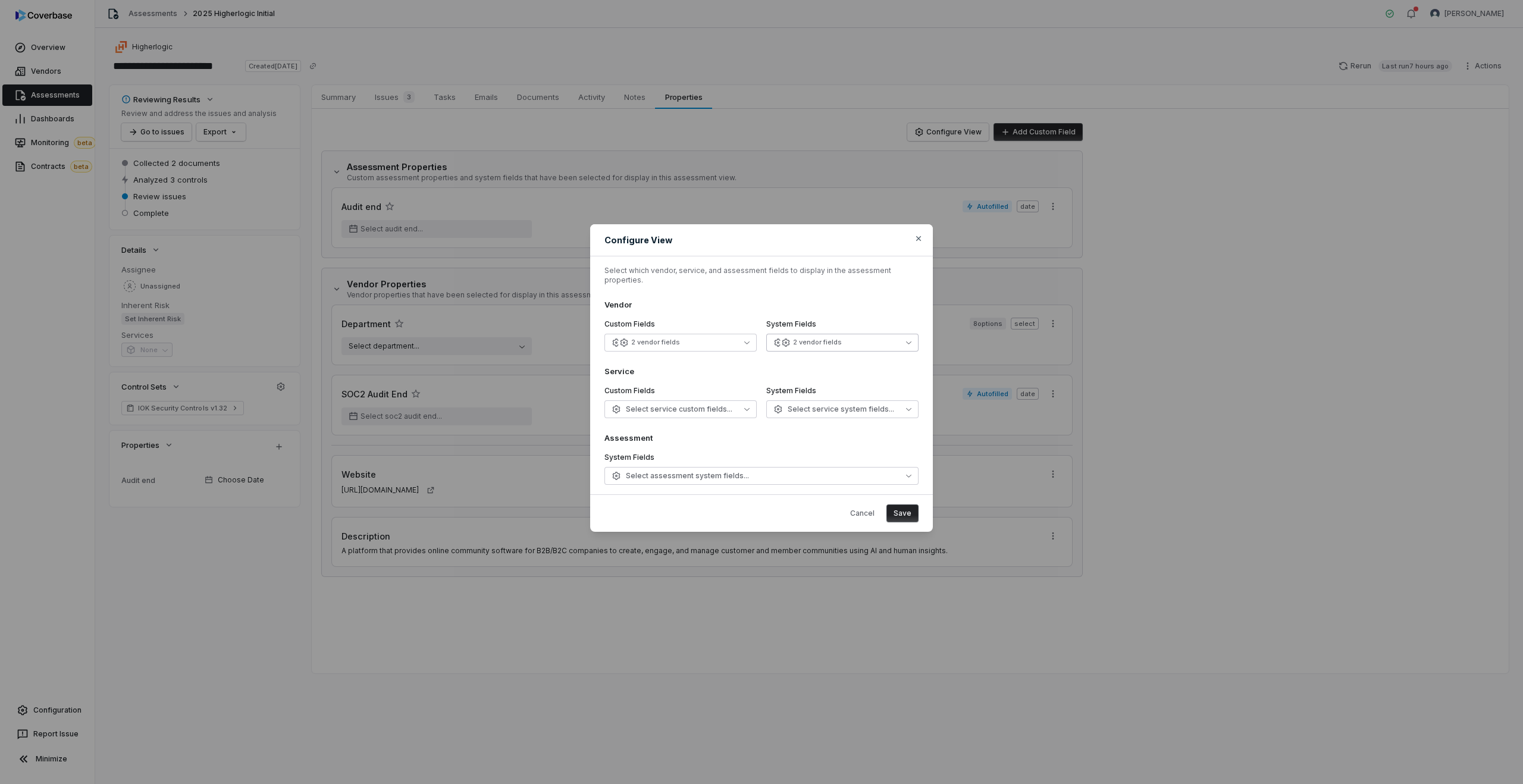
click at [793, 342] on div "2 vendor fields" at bounding box center [818, 342] width 49 height 9
click at [782, 301] on h3 "Vendor" at bounding box center [762, 304] width 314 height 11
click at [814, 405] on span "Select service system fields..." at bounding box center [834, 409] width 121 height 9
click at [730, 443] on div "Assessment System Fields Select assessment system fields..." at bounding box center [762, 458] width 314 height 52
click at [914, 242] on icon "button" at bounding box center [918, 238] width 9 height 9
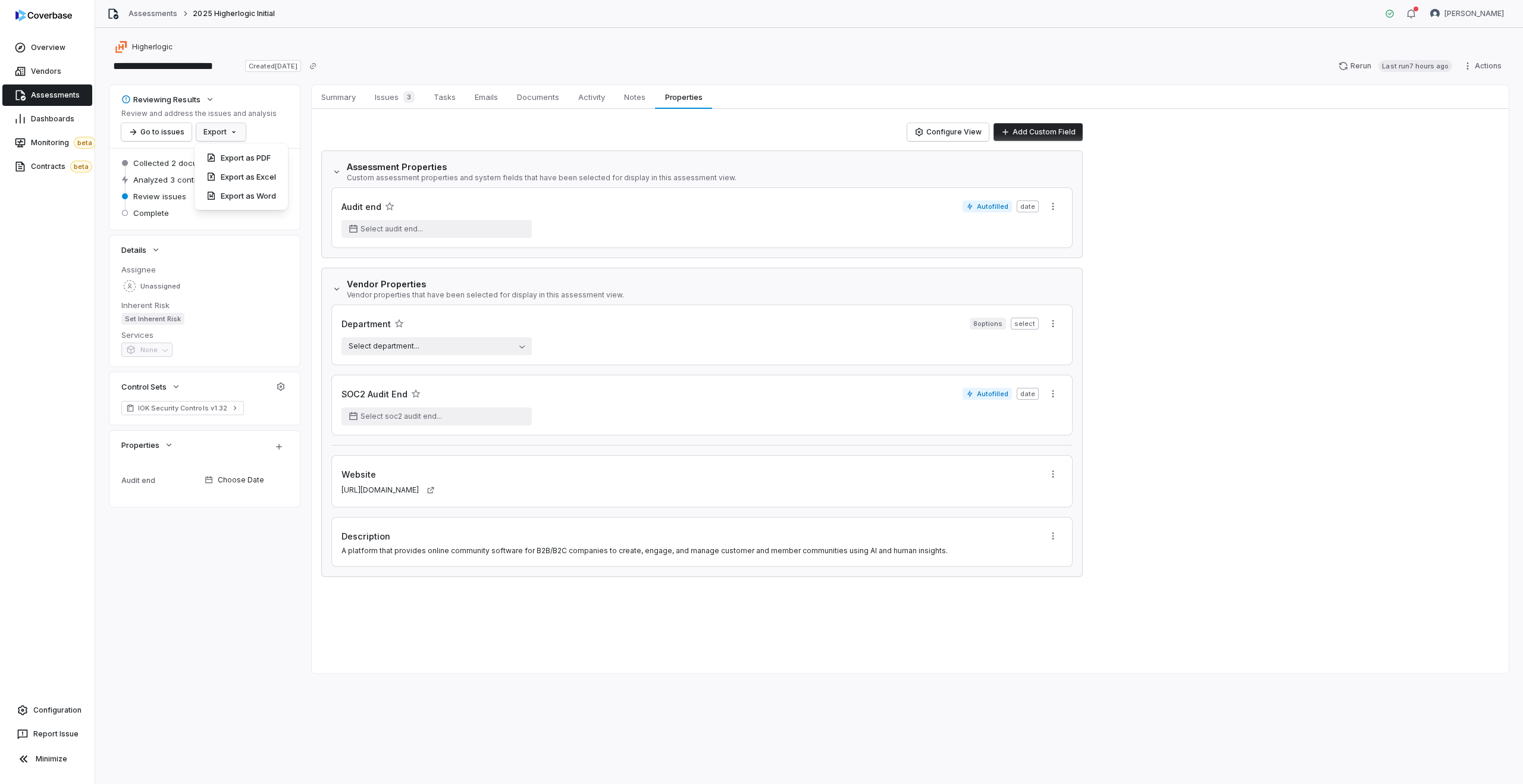
click at [211, 134] on html "**********" at bounding box center [762, 392] width 1523 height 784
click at [259, 199] on div "Export as Word" at bounding box center [241, 196] width 84 height 19
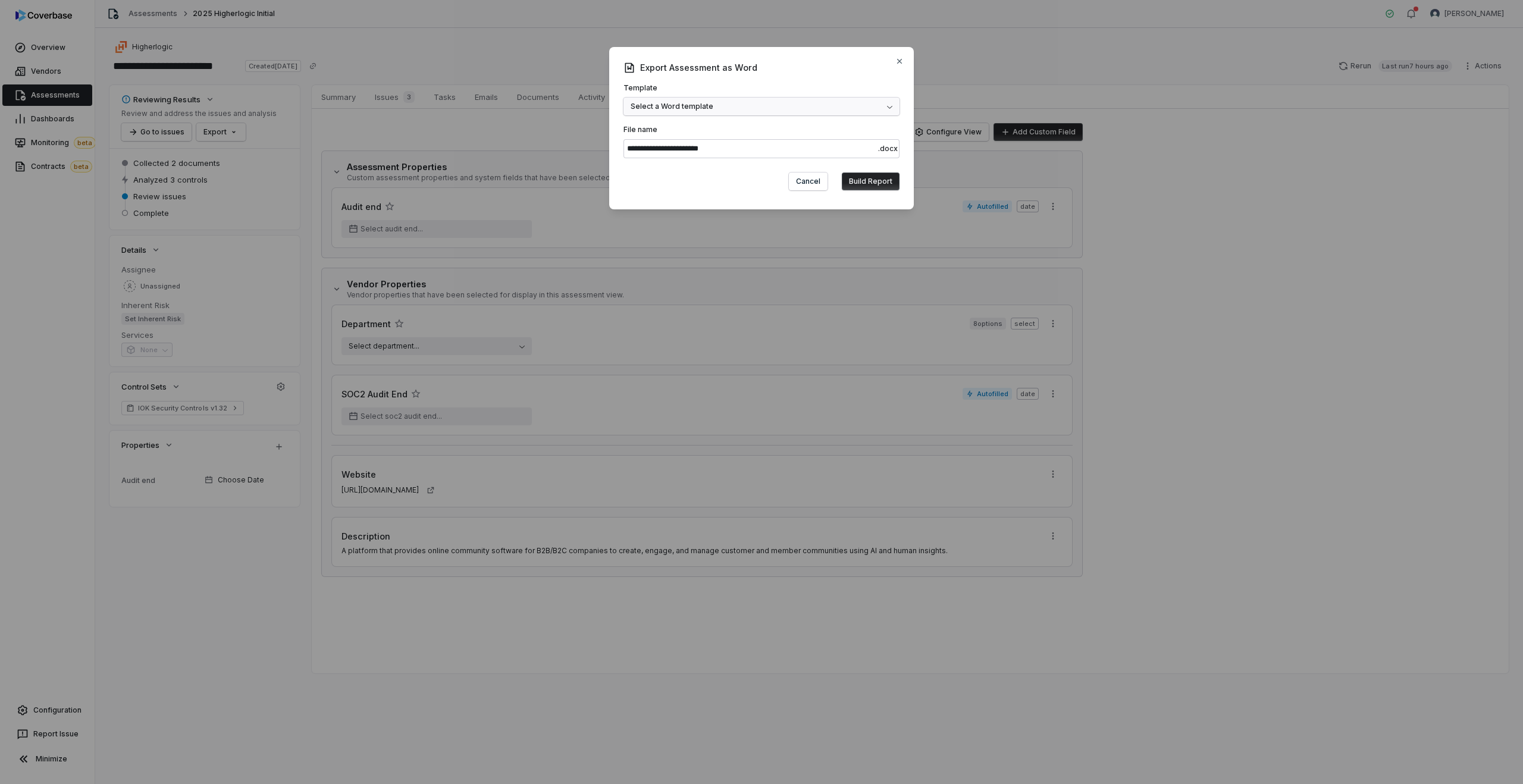
click at [742, 112] on button "Select a Word template" at bounding box center [762, 106] width 276 height 18
click at [697, 165] on div "Conditionally Approved Report Template" at bounding box center [762, 160] width 257 height 9
click at [693, 203] on div "**********" at bounding box center [762, 128] width 305 height 162
click at [871, 186] on button "Build Report" at bounding box center [871, 180] width 58 height 18
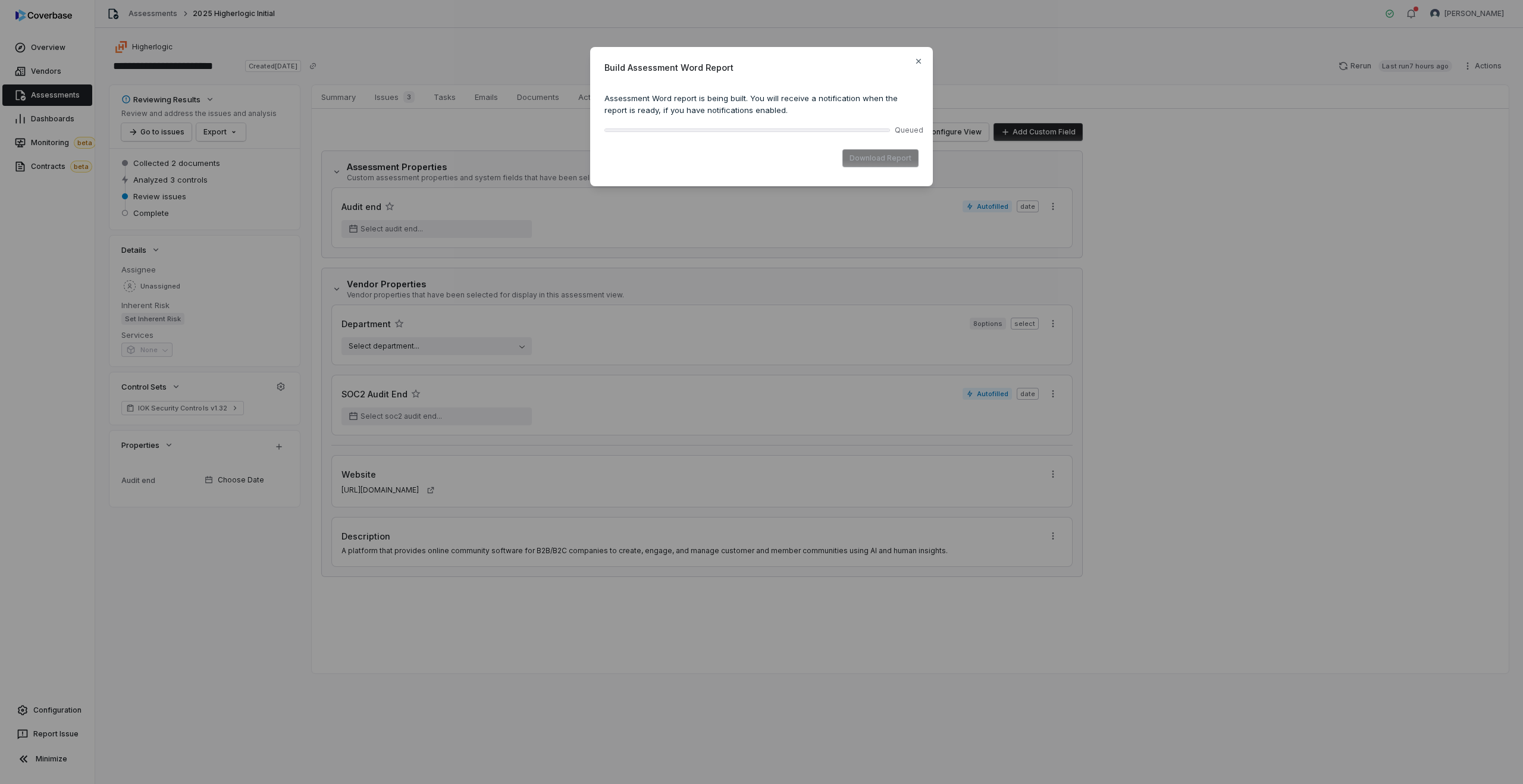
click at [360, 107] on div "Build Assessment Word Report Assessment Word report is being built. You will re…" at bounding box center [762, 117] width 1523 height 233
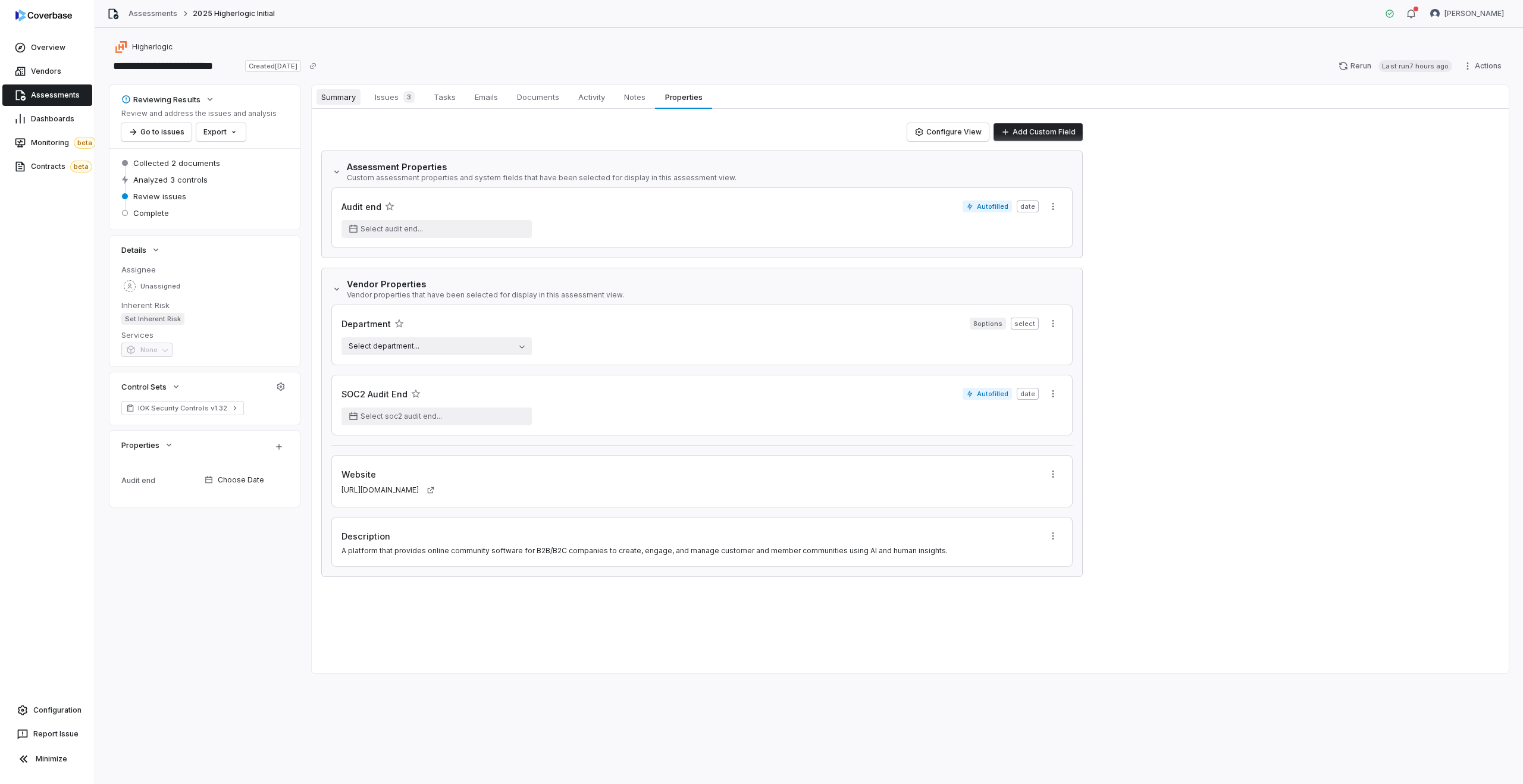
click at [339, 97] on span "Summary" at bounding box center [338, 97] width 44 height 15
